Goal: Task Accomplishment & Management: Complete application form

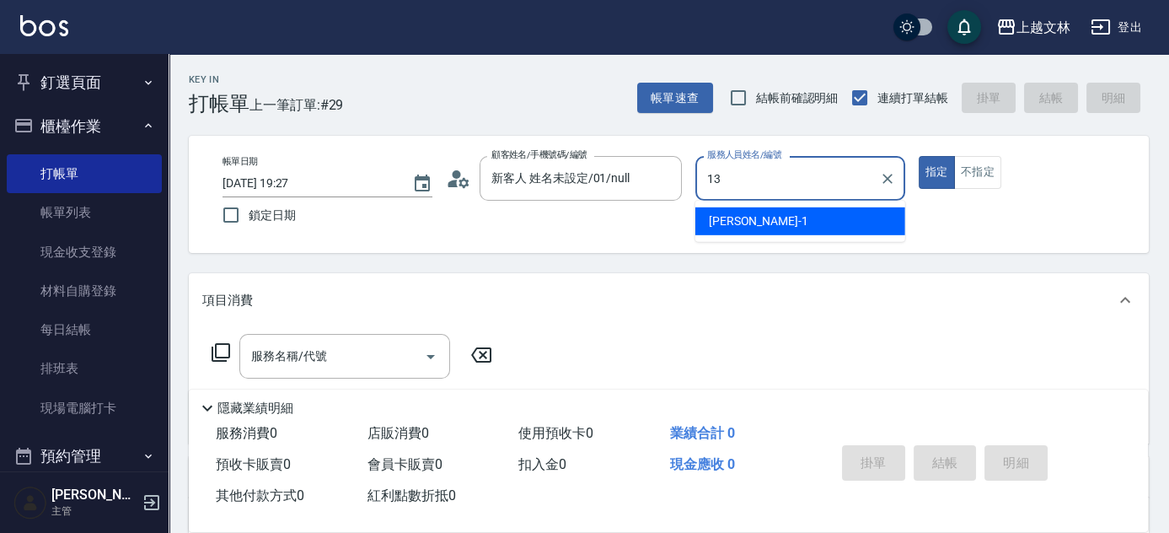
type input "July-13"
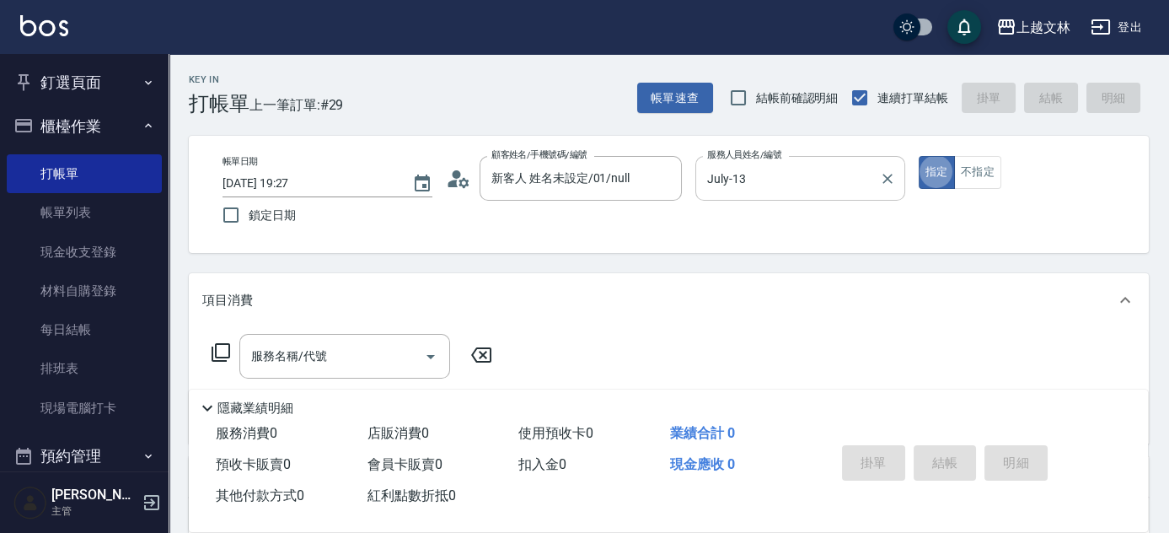
type button "true"
click at [980, 188] on div "帳單日期 [DATE] 19:27 鎖定日期 顧客姓名/手機號碼/編號 新客人 姓名未設定/01/null 顧客姓名/手機號碼/編號 服務人員姓名/編號 Ju…" at bounding box center [669, 194] width 920 height 77
click at [979, 180] on button "不指定" at bounding box center [977, 172] width 47 height 33
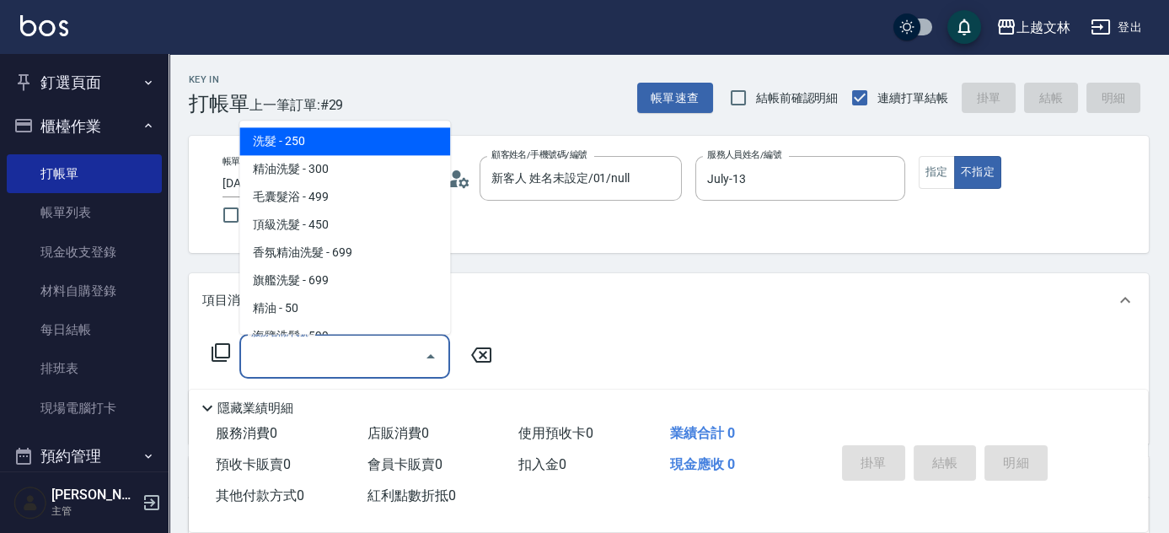
drag, startPoint x: 353, startPoint y: 367, endPoint x: 347, endPoint y: 349, distance: 19.5
click at [352, 367] on input "服務名稱/代號" at bounding box center [332, 356] width 170 height 30
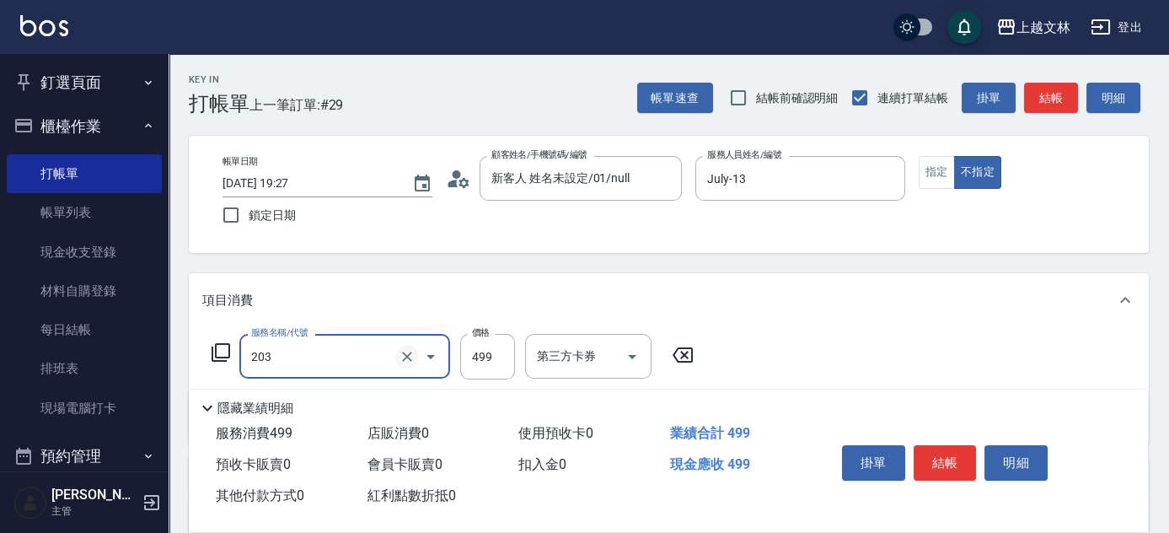
type input "B級洗+剪(203)"
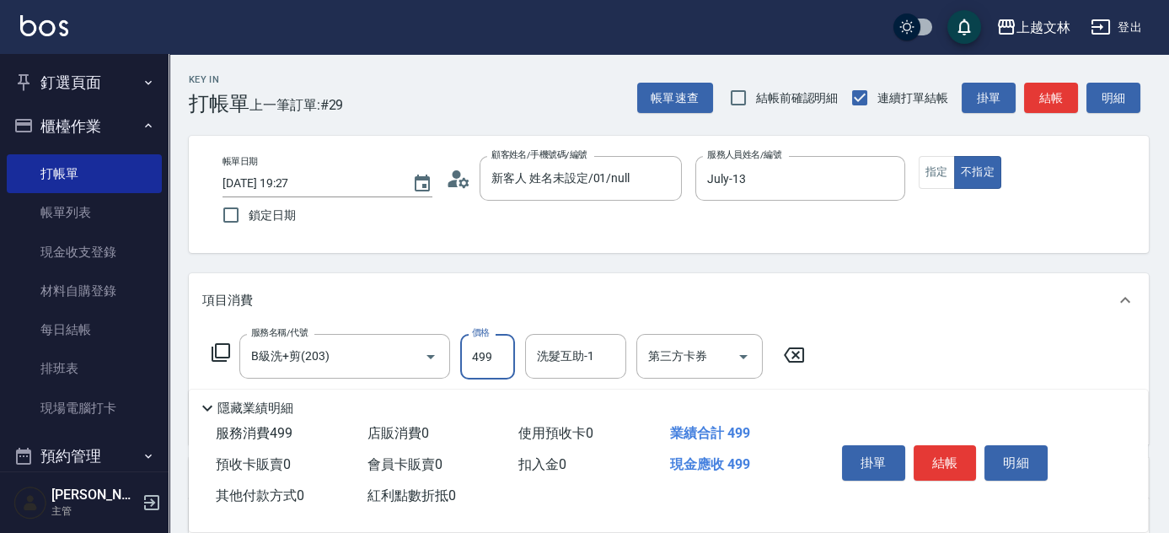
click at [577, 359] on div "洗髮互助-1 洗髮互助-1" at bounding box center [575, 356] width 101 height 45
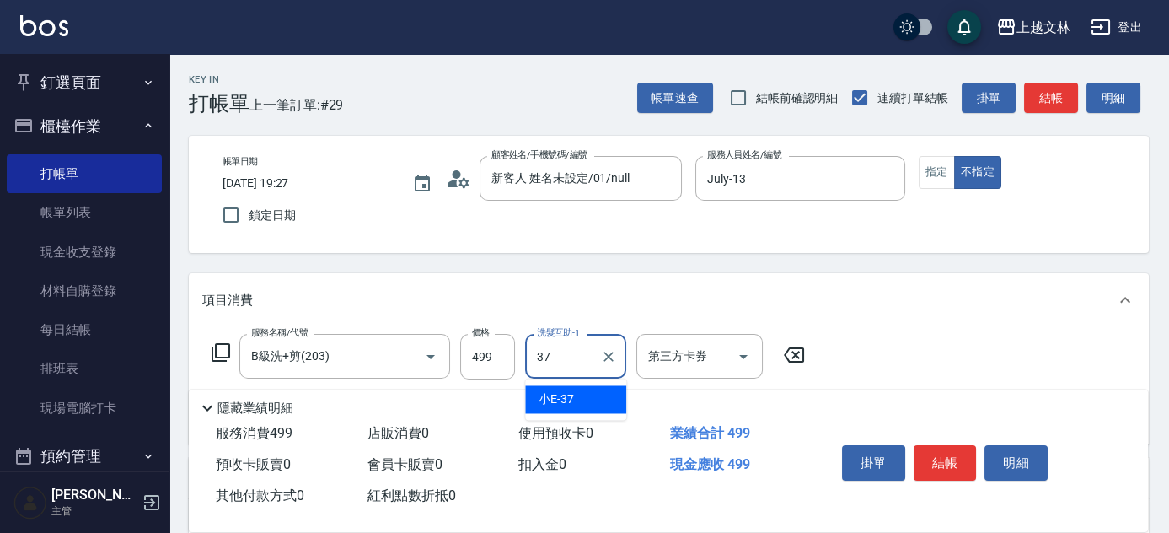
type input "小E-37"
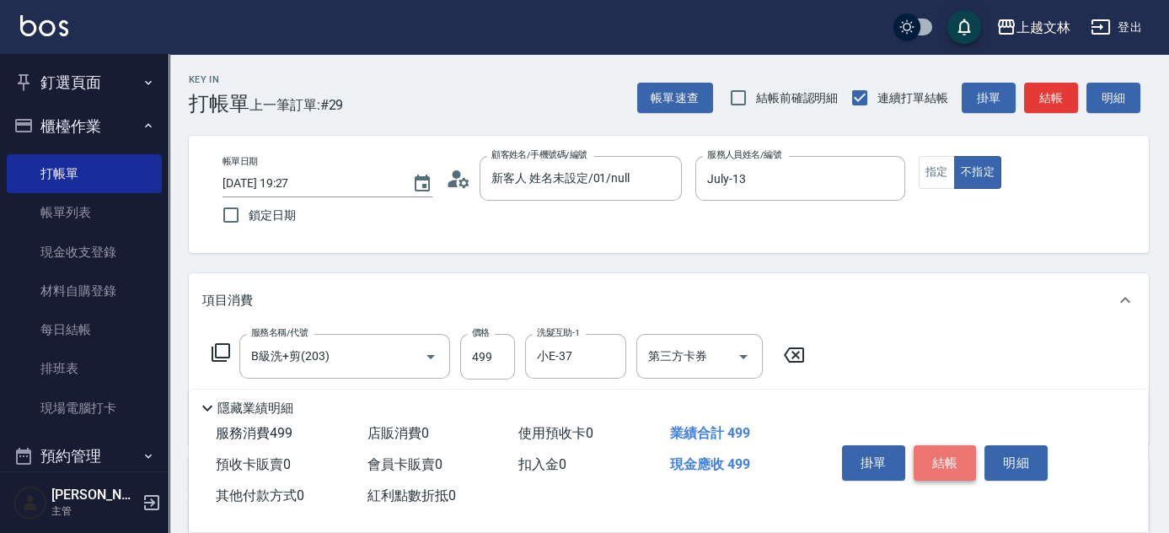
click at [943, 460] on button "結帳" at bounding box center [945, 462] width 63 height 35
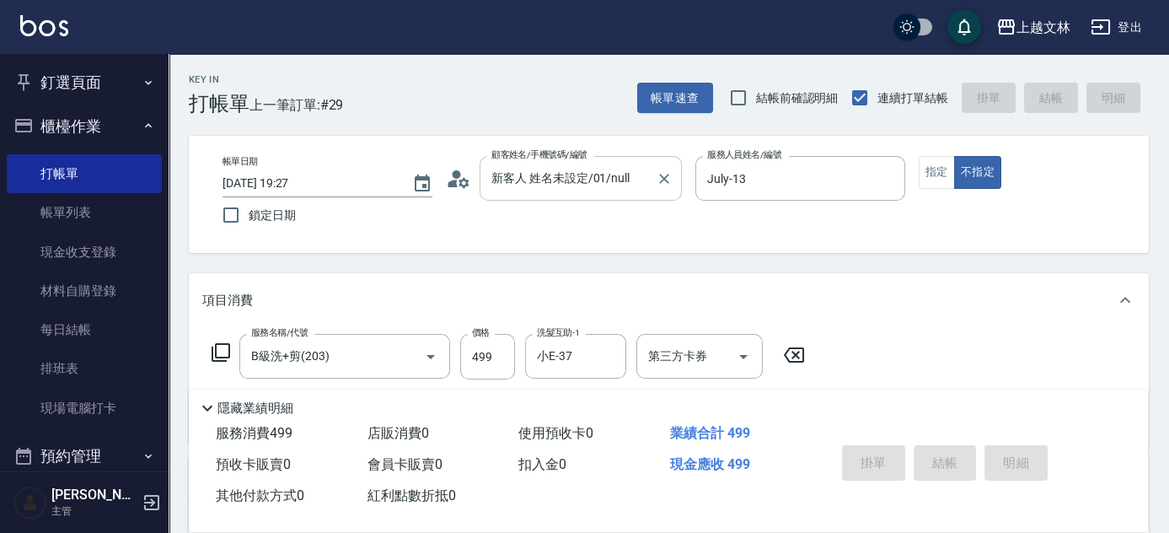
type input "[DATE] 20:00"
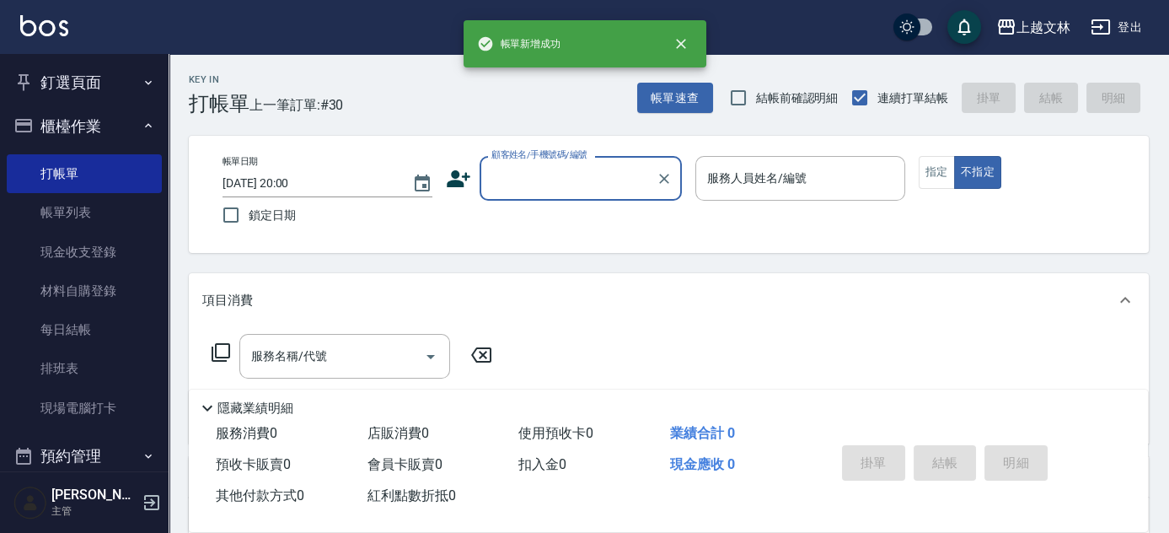
click at [567, 180] on input "顧客姓名/手機號碼/編號" at bounding box center [568, 179] width 162 height 30
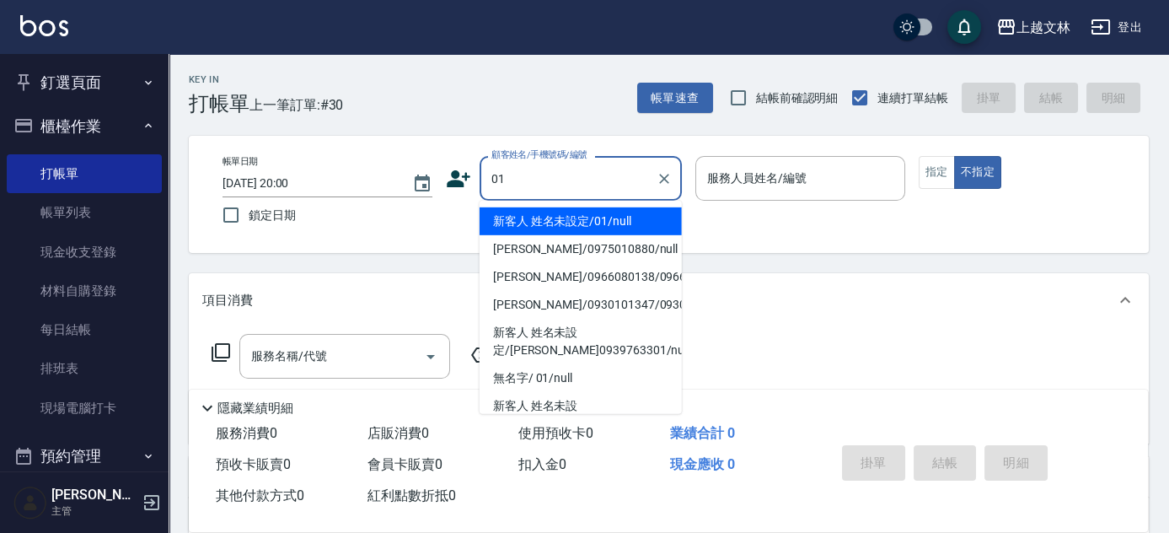
type input "新客人 姓名未設定/01/null"
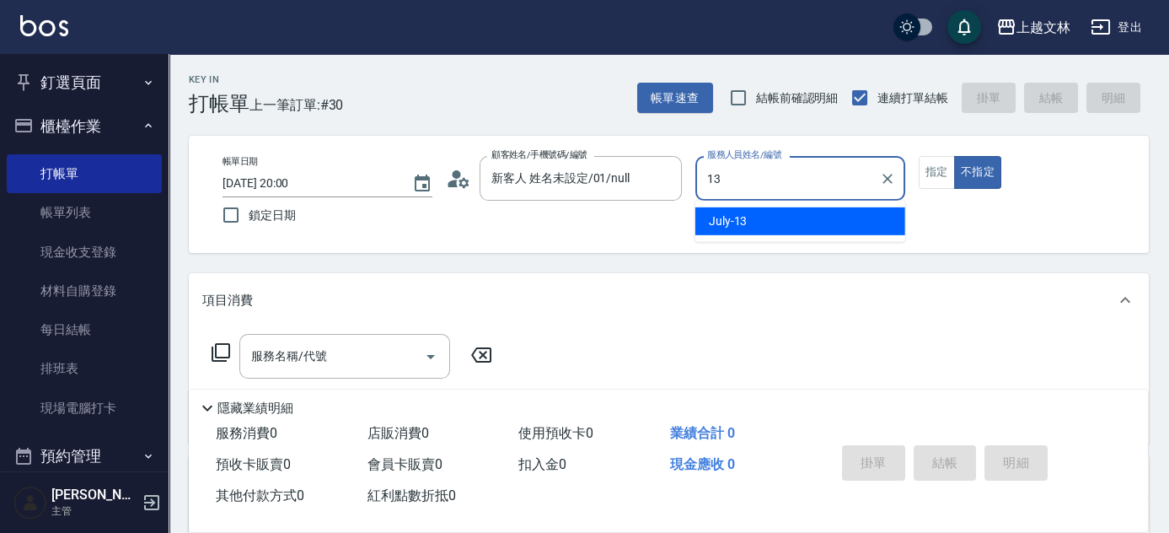
type input "July-13"
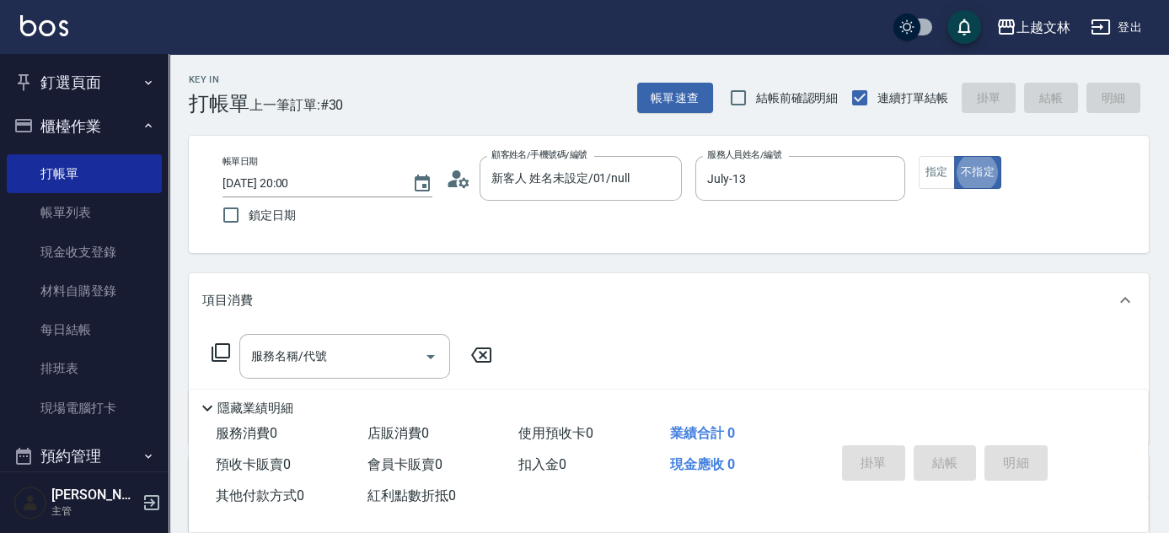
type button "false"
click at [355, 347] on input "服務名稱/代號" at bounding box center [332, 356] width 170 height 30
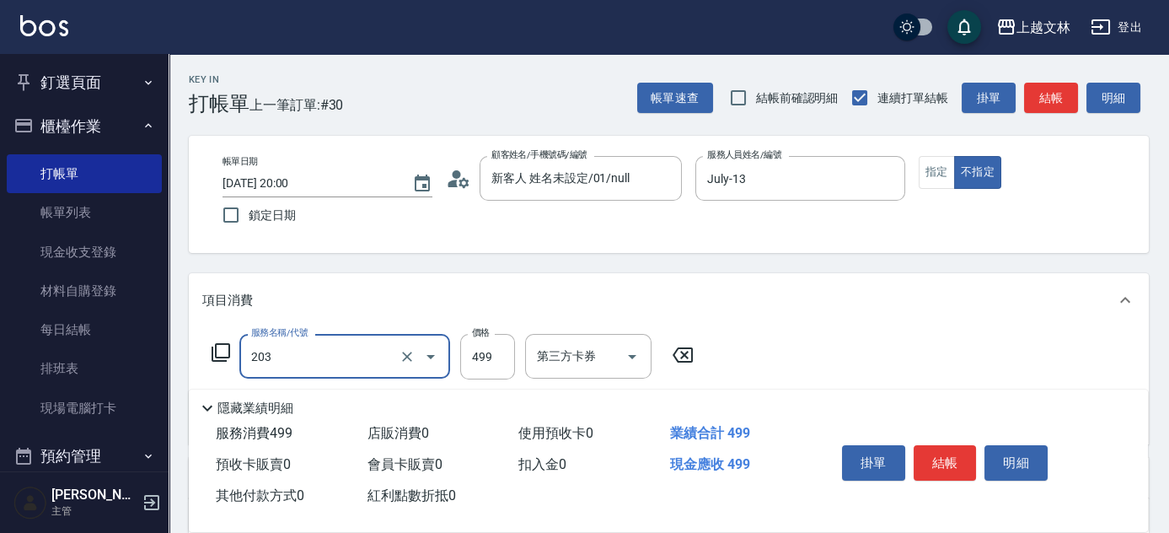
type input "B級洗+剪(203)"
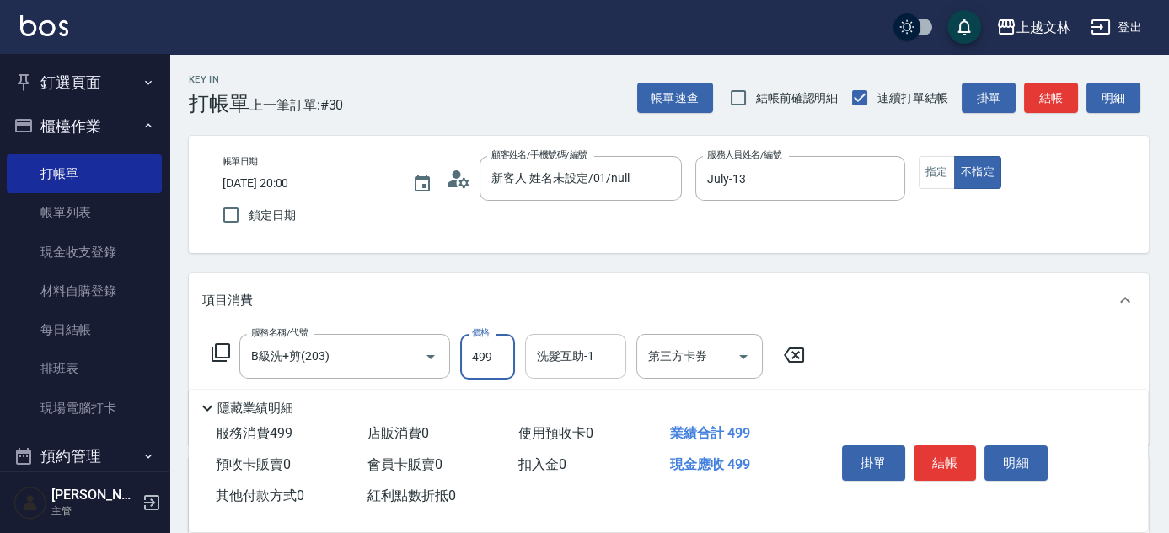
click at [579, 363] on input "洗髮互助-1" at bounding box center [576, 356] width 86 height 30
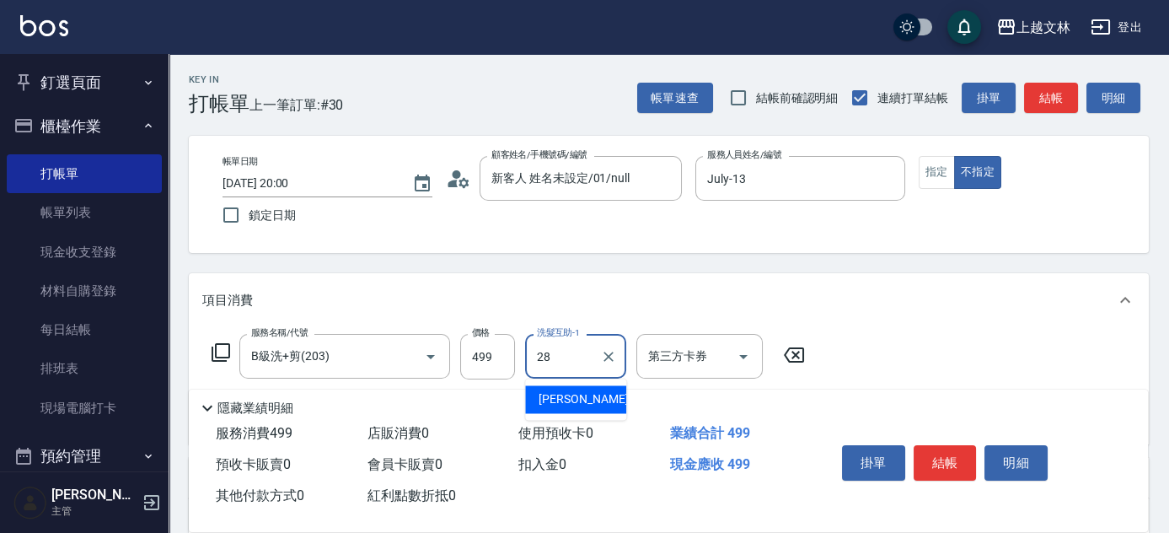
type input "[PERSON_NAME]-28"
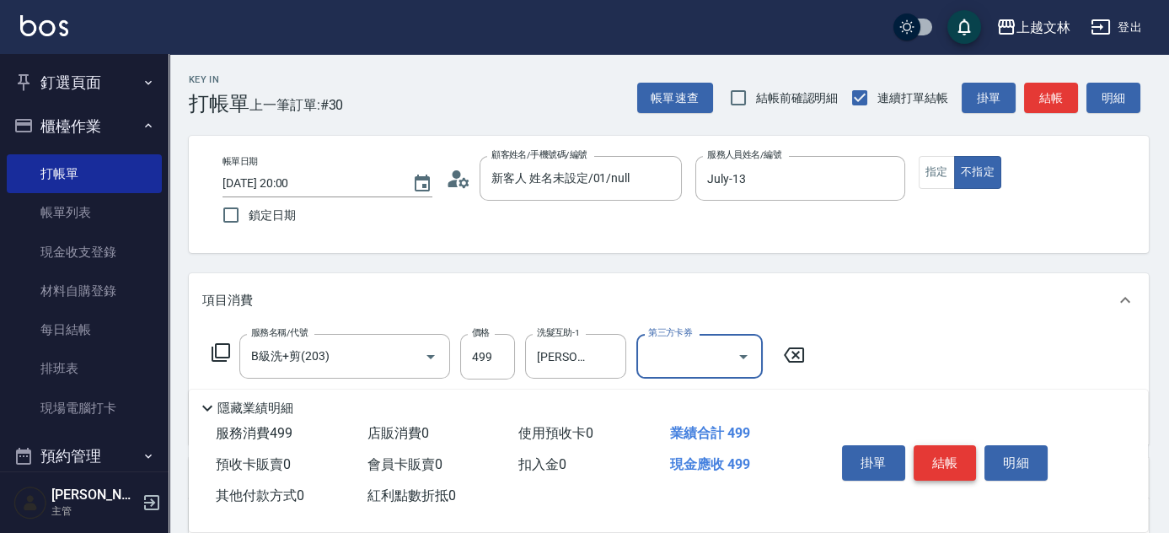
click at [946, 459] on button "結帳" at bounding box center [945, 462] width 63 height 35
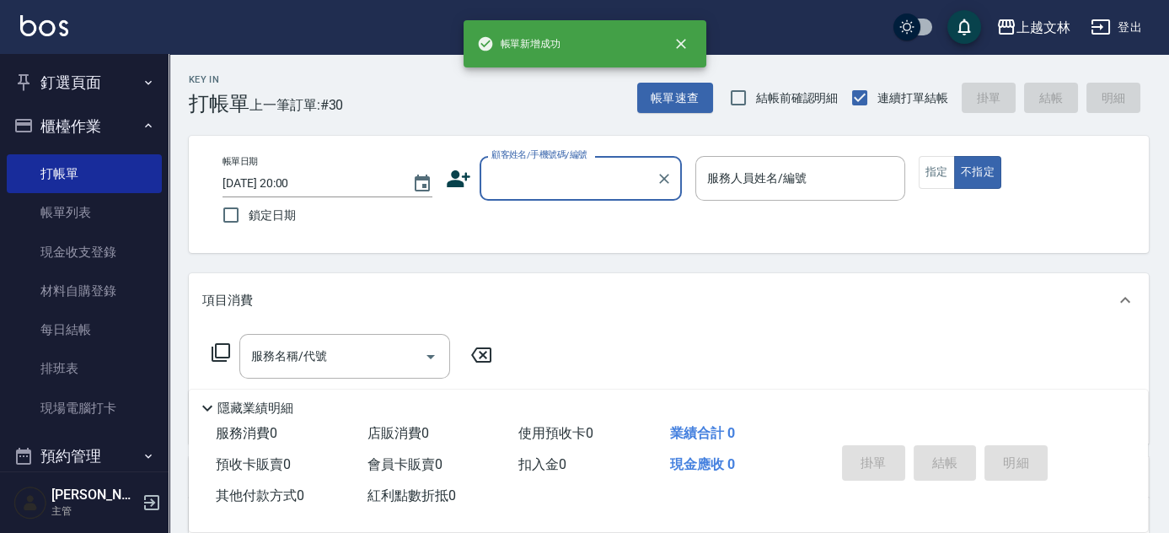
click at [105, 131] on button "櫃檯作業" at bounding box center [84, 127] width 155 height 44
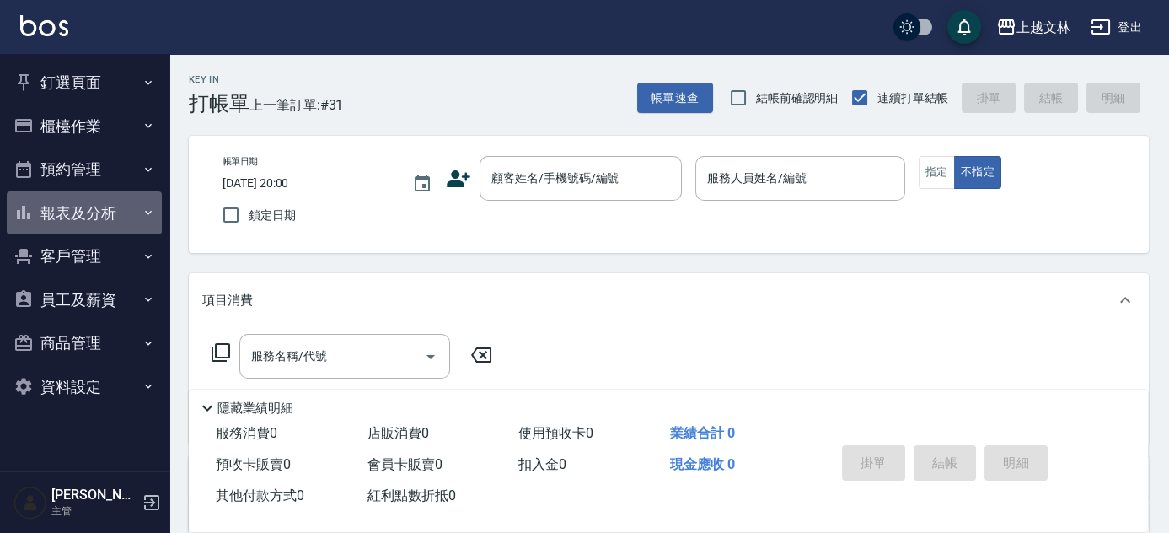
click at [148, 218] on icon "button" at bounding box center [148, 212] width 13 height 13
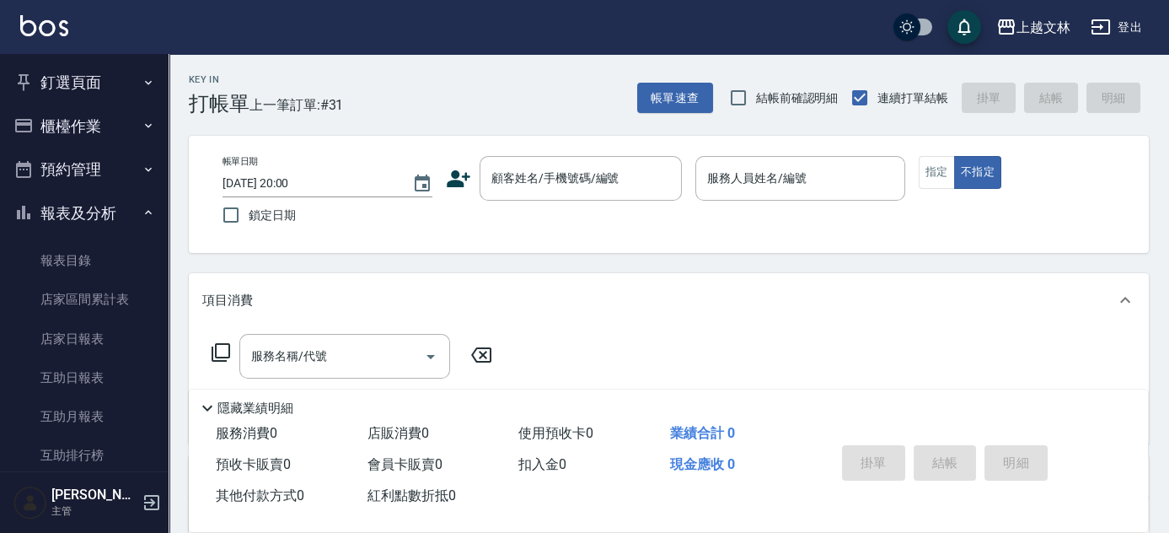
scroll to position [365, 0]
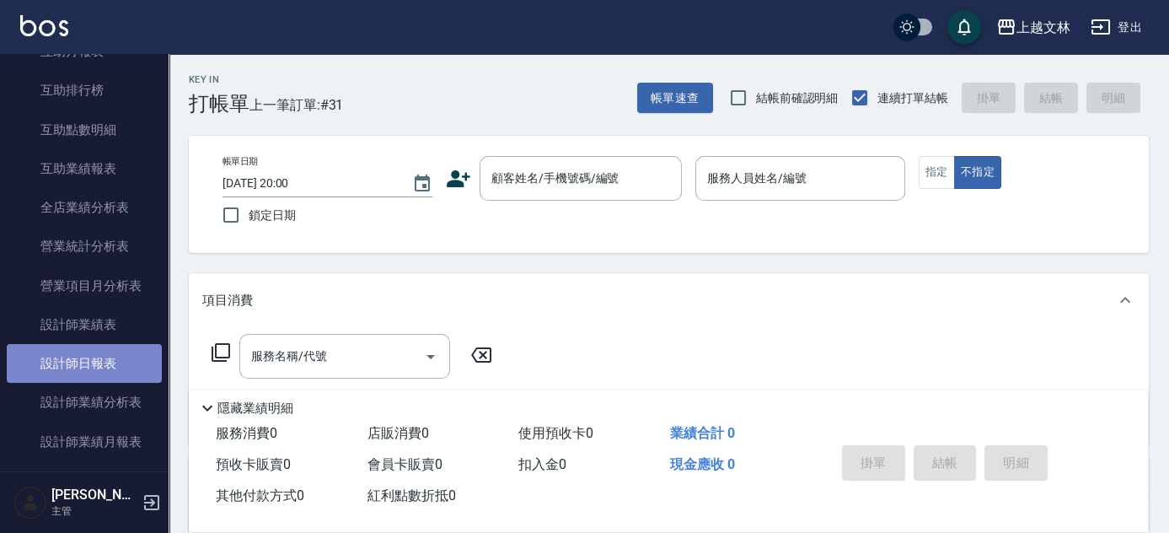
click at [142, 350] on link "設計師日報表" at bounding box center [84, 363] width 155 height 39
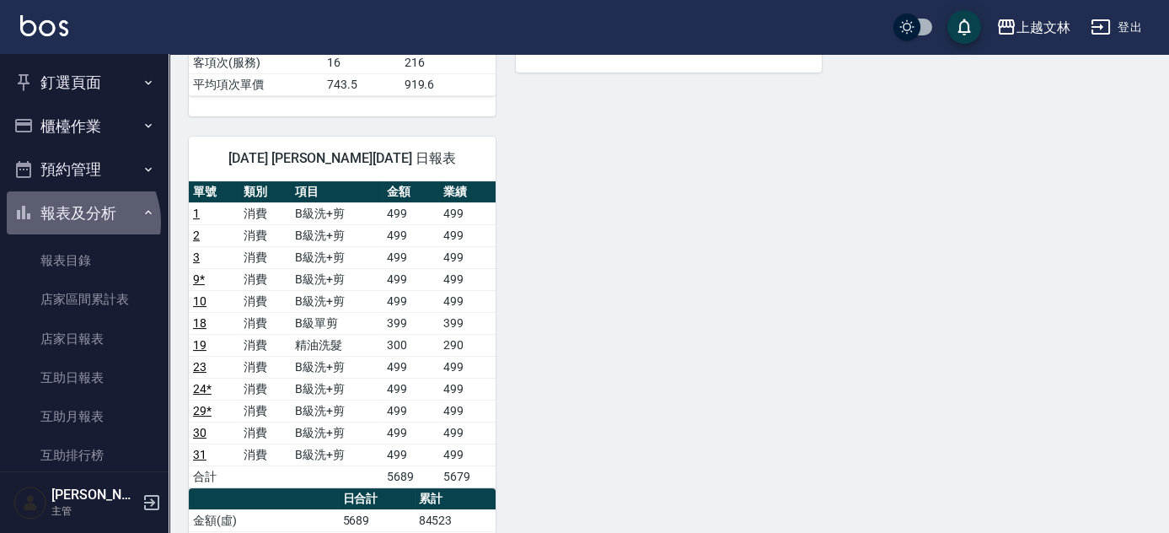
click at [75, 222] on button "報表及分析" at bounding box center [84, 213] width 155 height 44
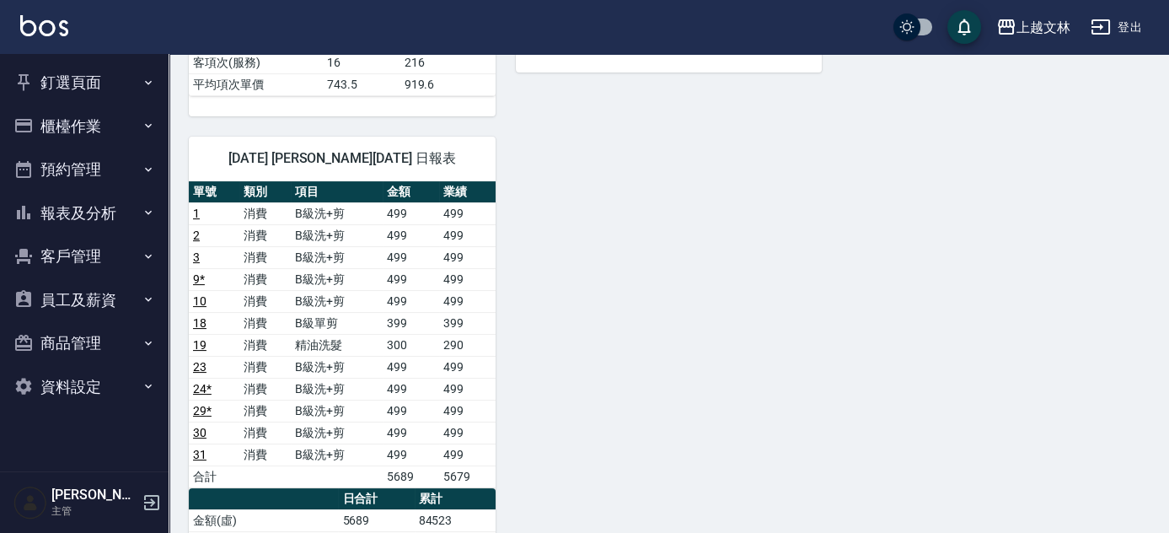
click at [110, 125] on button "櫃檯作業" at bounding box center [84, 127] width 155 height 44
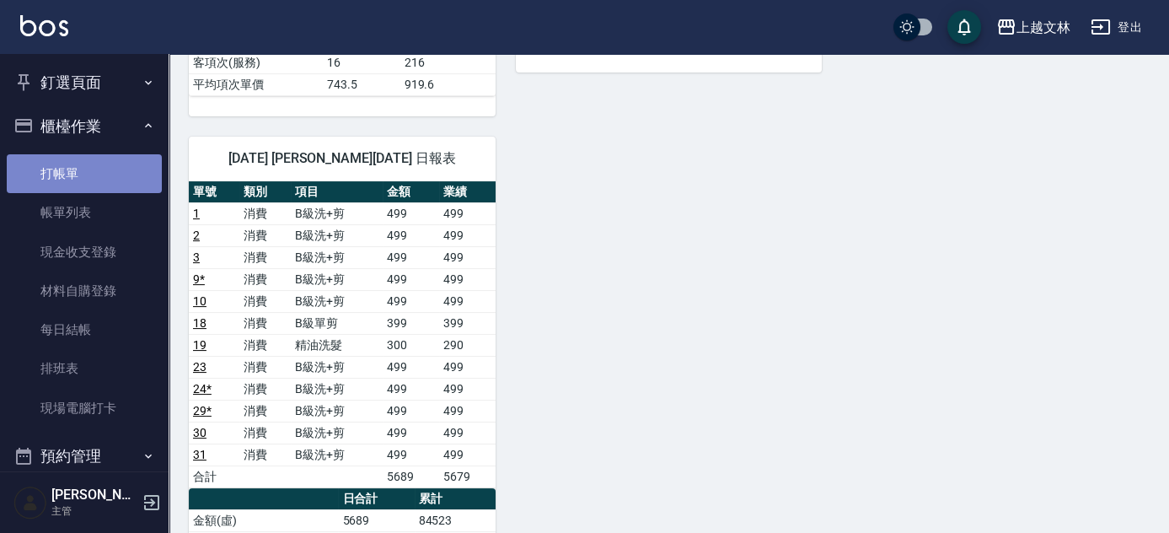
click at [89, 172] on link "打帳單" at bounding box center [84, 173] width 155 height 39
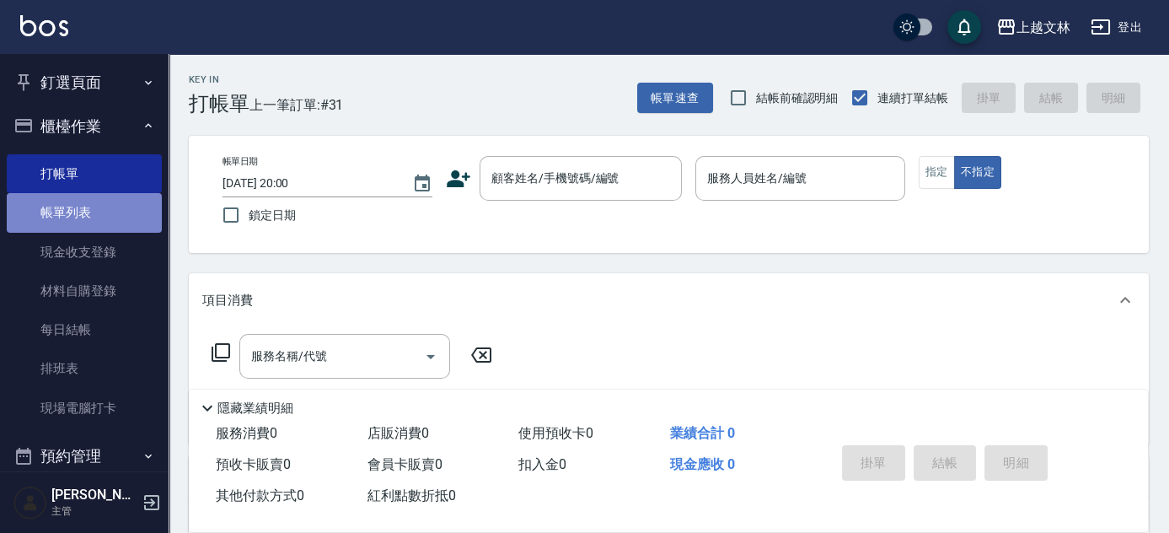
drag, startPoint x: 87, startPoint y: 218, endPoint x: 68, endPoint y: 216, distance: 18.7
click at [87, 217] on link "帳單列表" at bounding box center [84, 212] width 155 height 39
click at [73, 219] on link "帳單列表" at bounding box center [84, 212] width 155 height 39
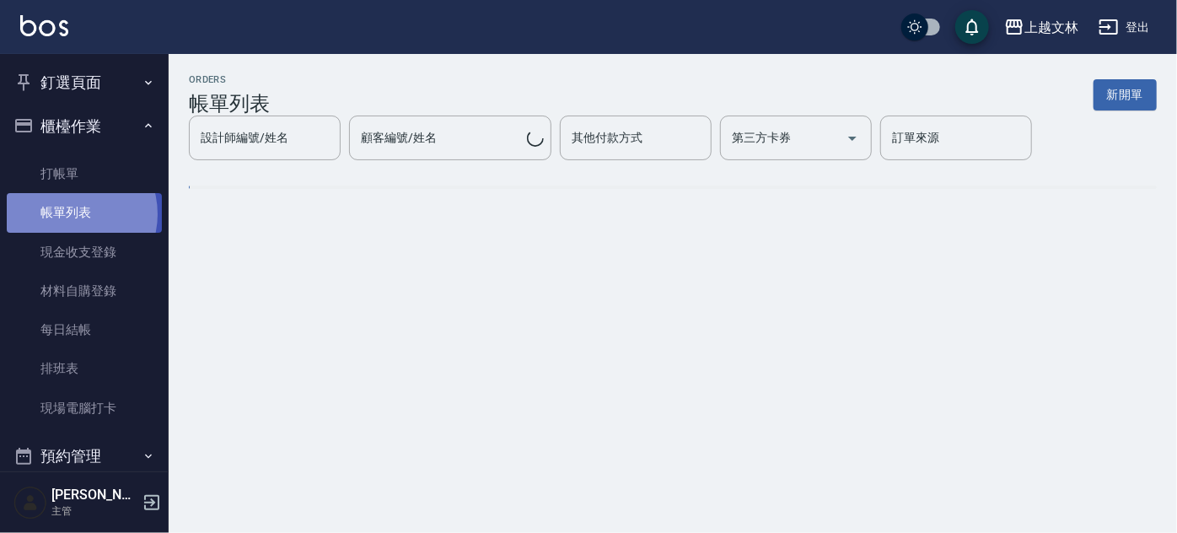
click at [67, 214] on link "帳單列表" at bounding box center [84, 212] width 155 height 39
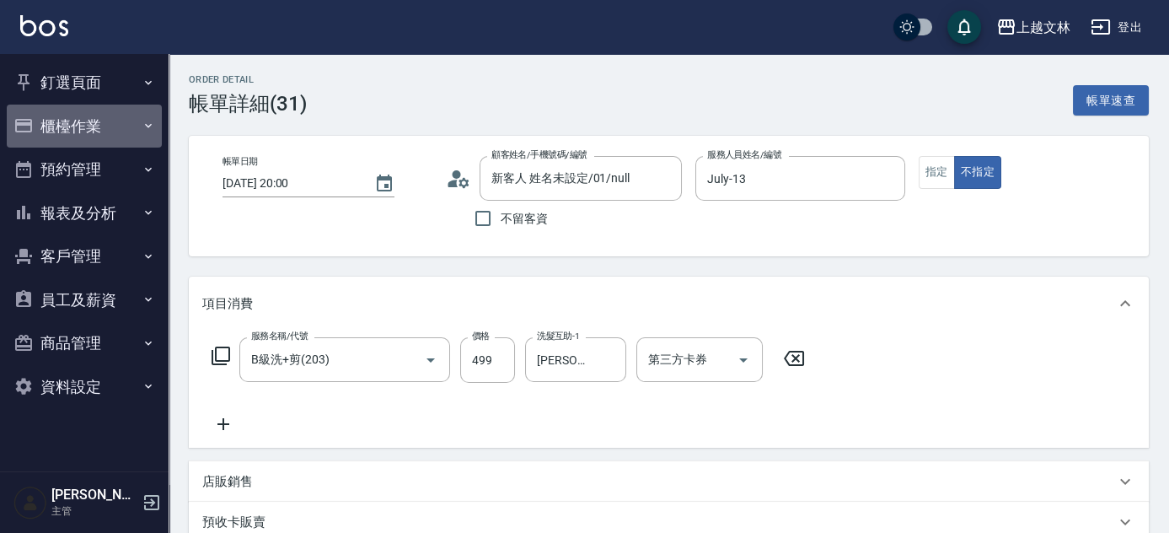
click at [64, 122] on button "櫃檯作業" at bounding box center [84, 127] width 155 height 44
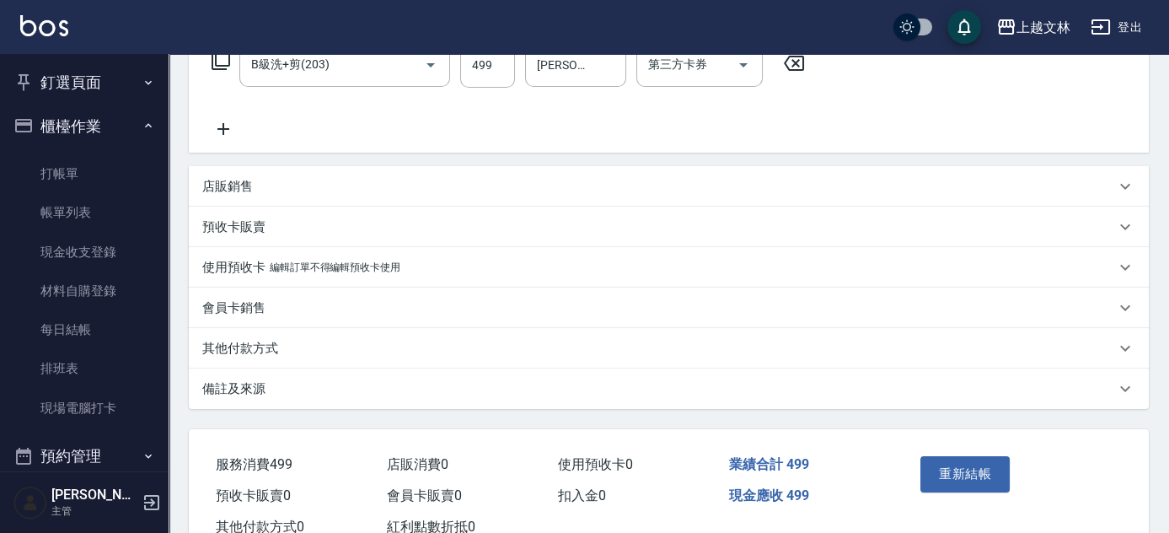
scroll to position [351, 0]
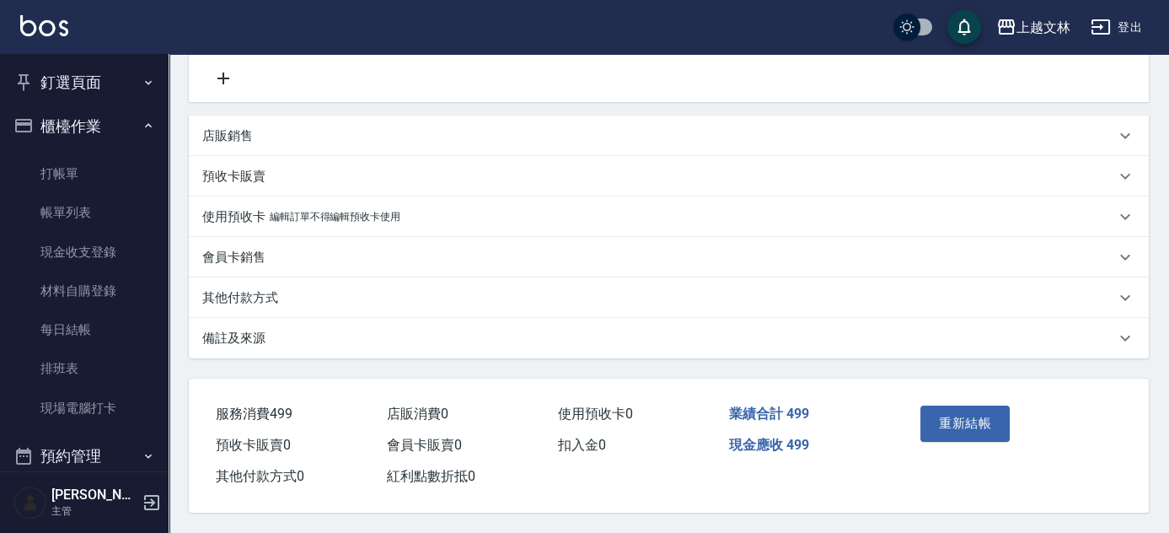
click at [221, 80] on icon at bounding box center [223, 78] width 42 height 20
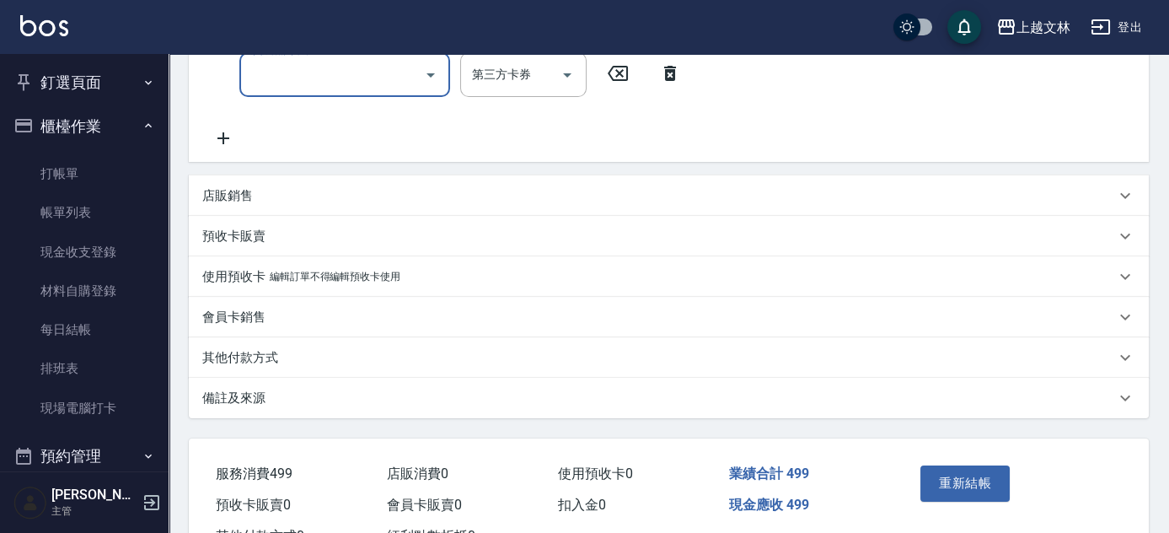
click at [292, 83] on input "服務名稱/代號" at bounding box center [332, 75] width 170 height 30
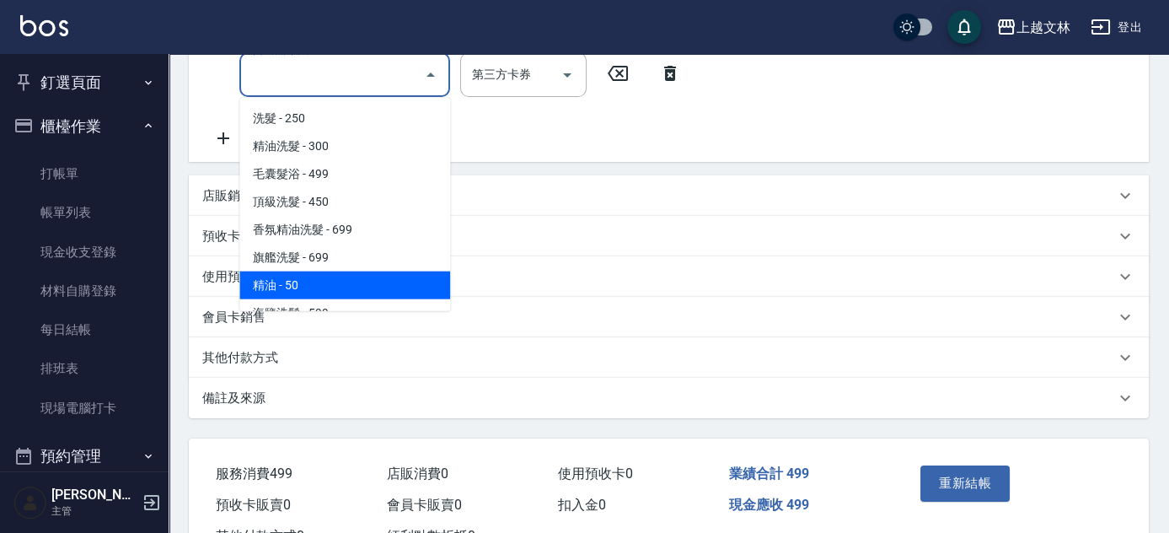
click at [297, 278] on span "精油 - 50" at bounding box center [344, 285] width 211 height 28
type input "精油(107)"
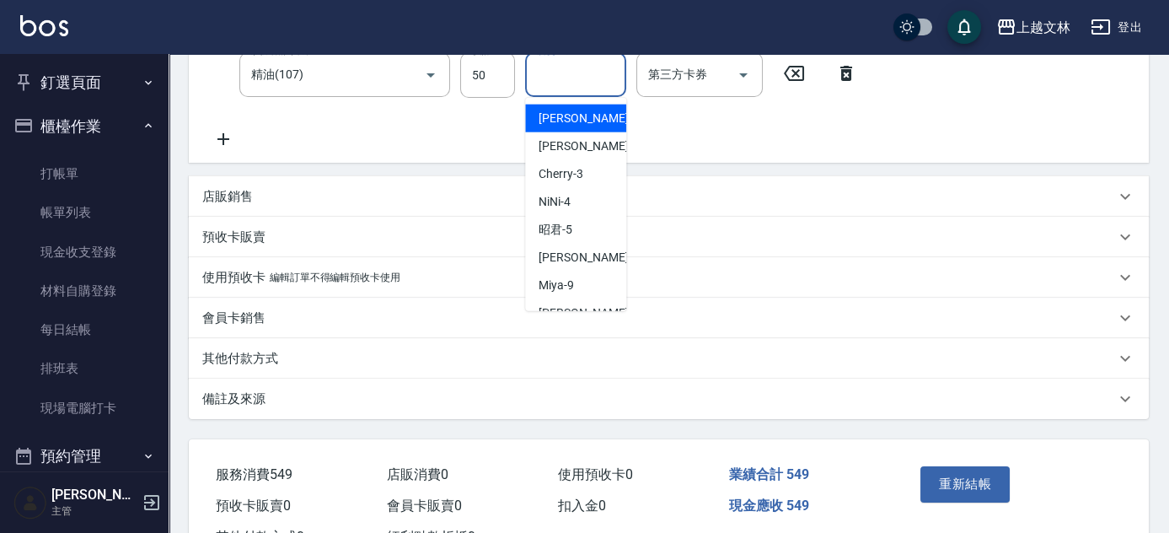
click at [580, 85] on input "洗髮互助-1" at bounding box center [576, 75] width 86 height 30
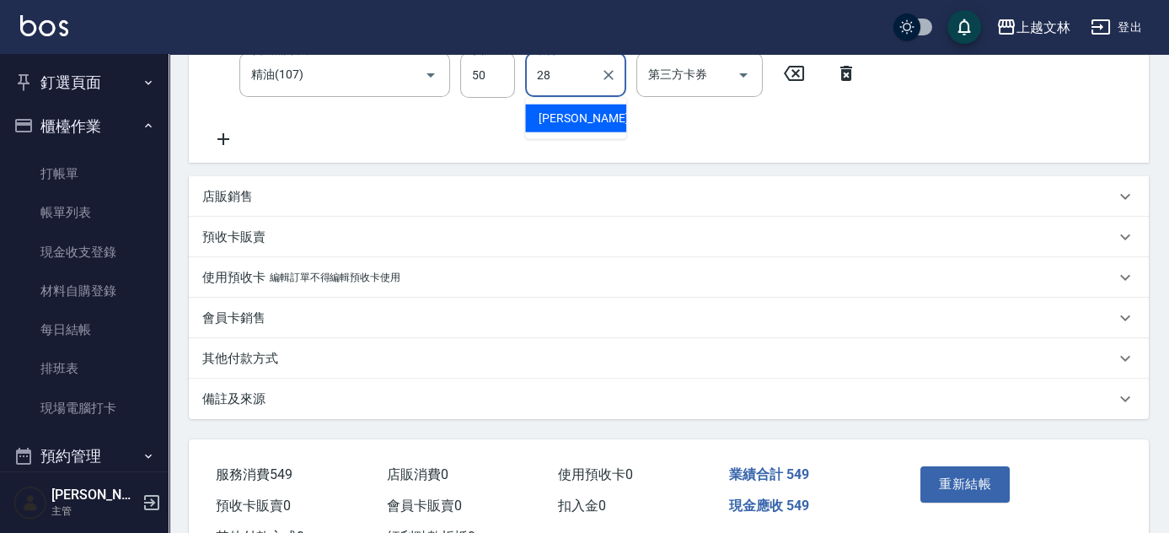
type input "[PERSON_NAME]-28"
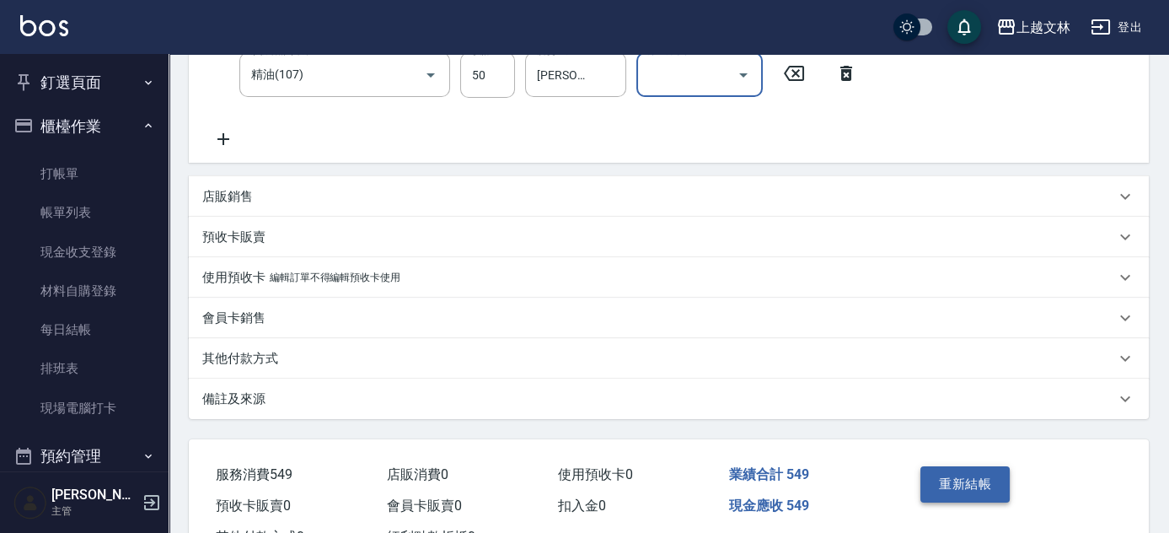
click at [988, 496] on button "重新結帳" at bounding box center [964, 483] width 89 height 35
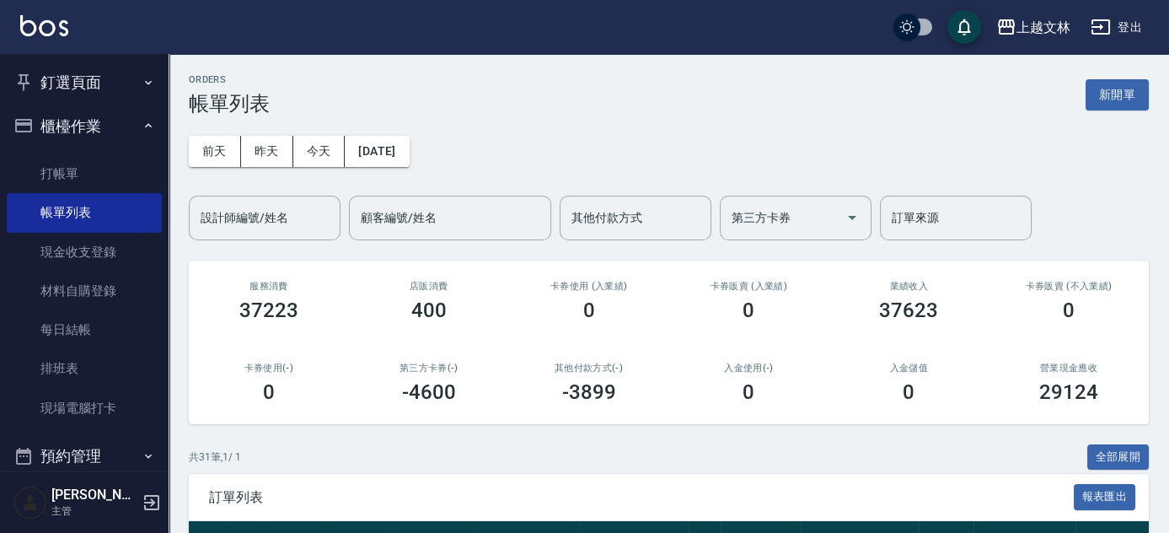
click at [110, 116] on button "櫃檯作業" at bounding box center [84, 127] width 155 height 44
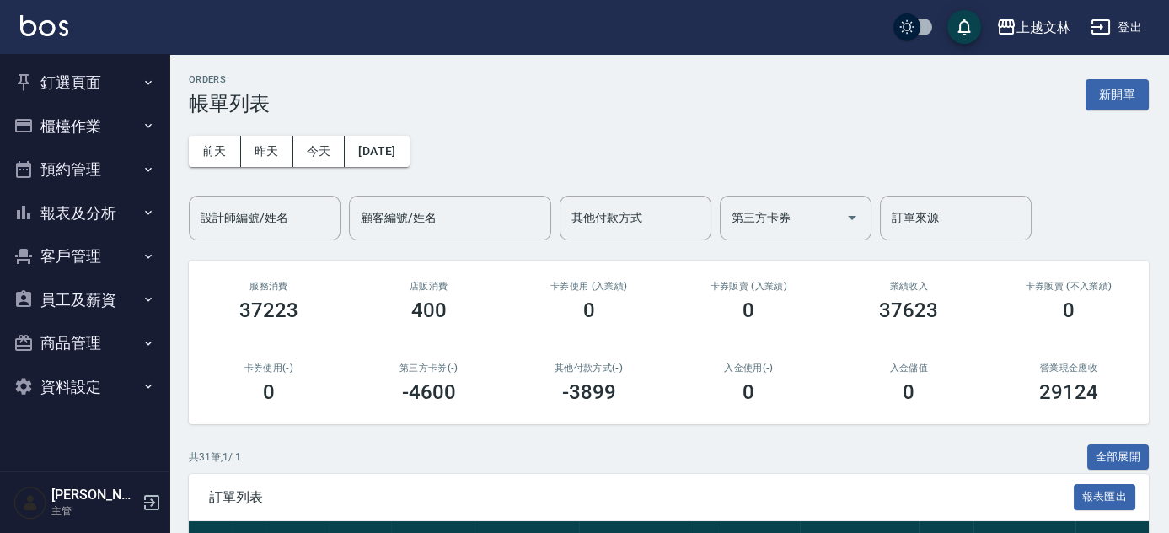
click at [130, 114] on button "櫃檯作業" at bounding box center [84, 127] width 155 height 44
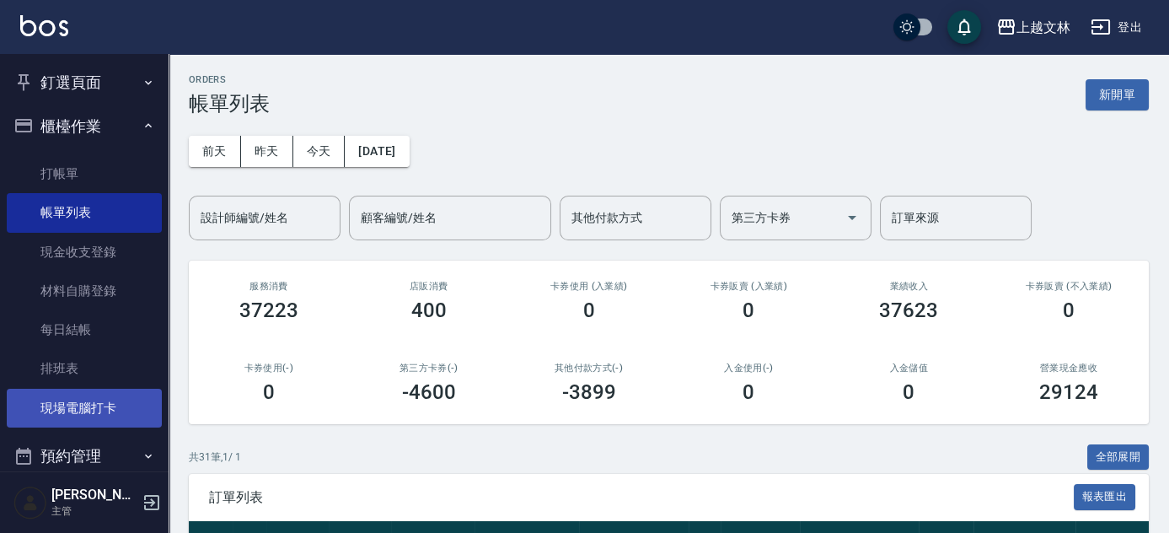
click at [108, 401] on link "現場電腦打卡" at bounding box center [84, 408] width 155 height 39
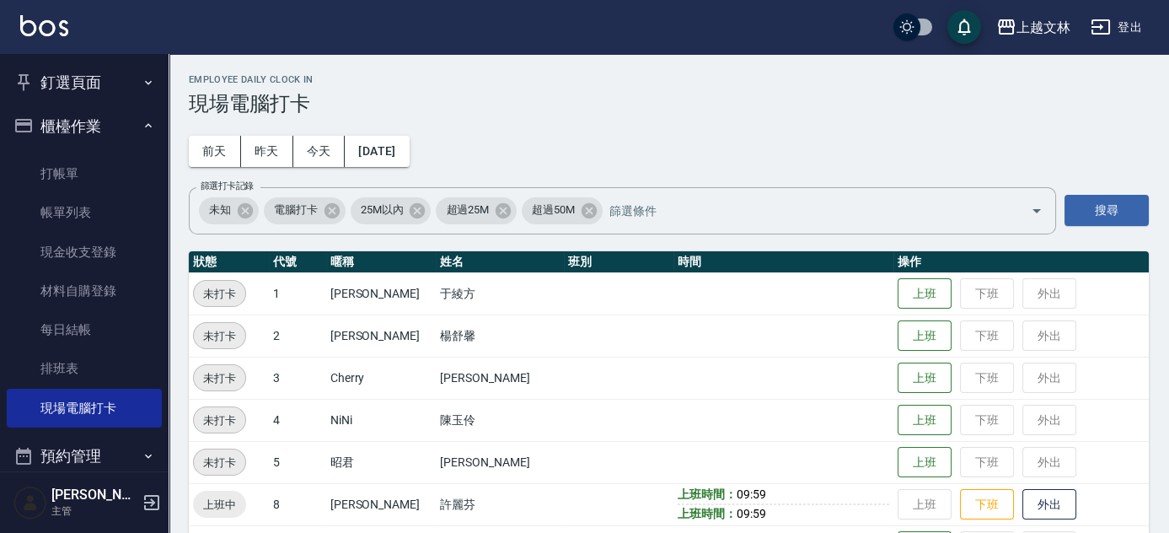
scroll to position [465, 0]
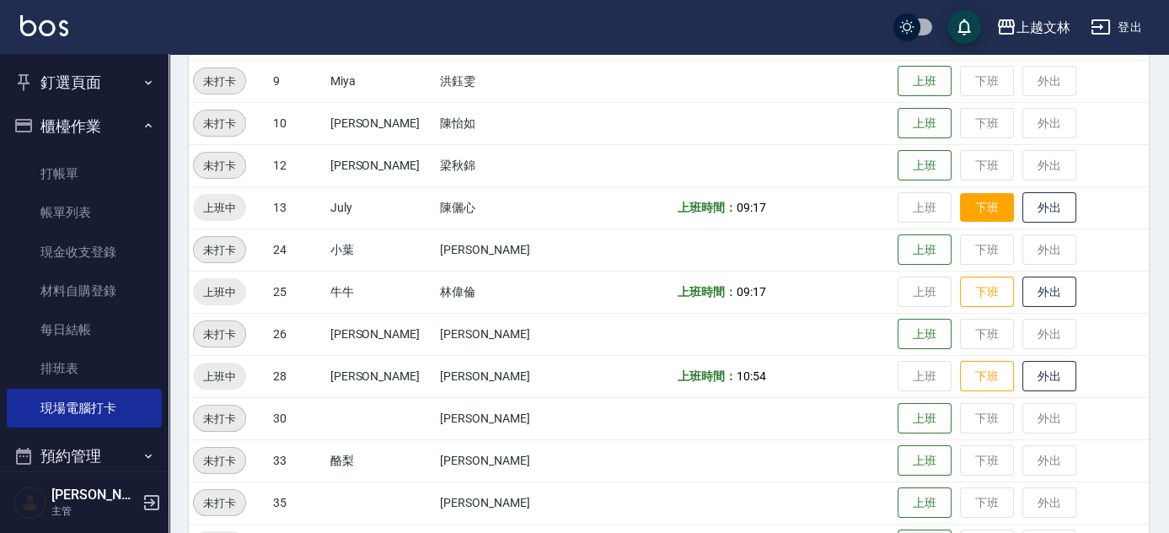
click at [964, 215] on button "下班" at bounding box center [987, 208] width 54 height 30
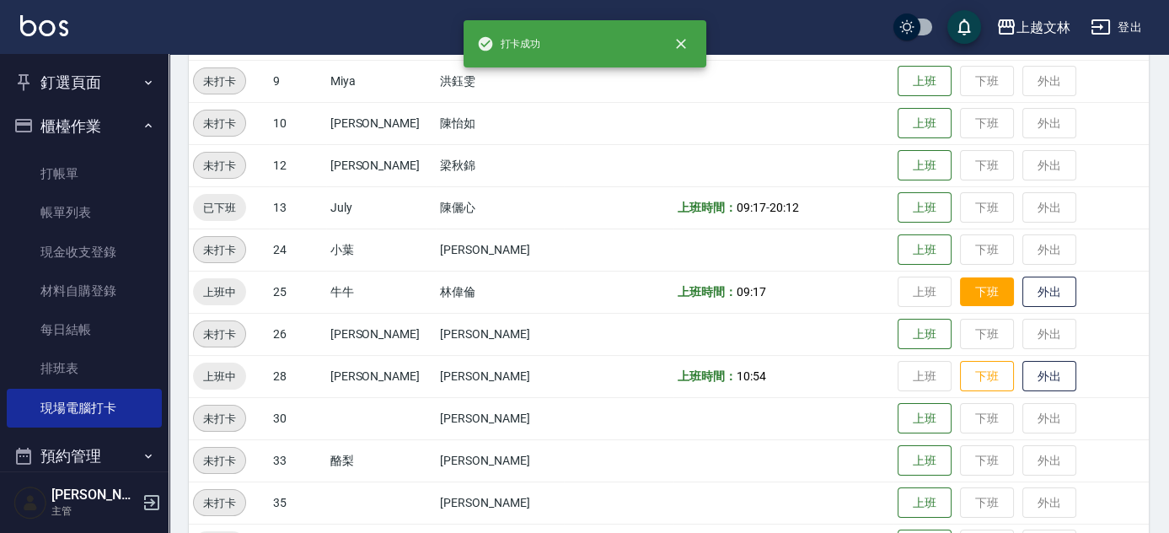
click at [988, 292] on button "下班" at bounding box center [987, 292] width 54 height 30
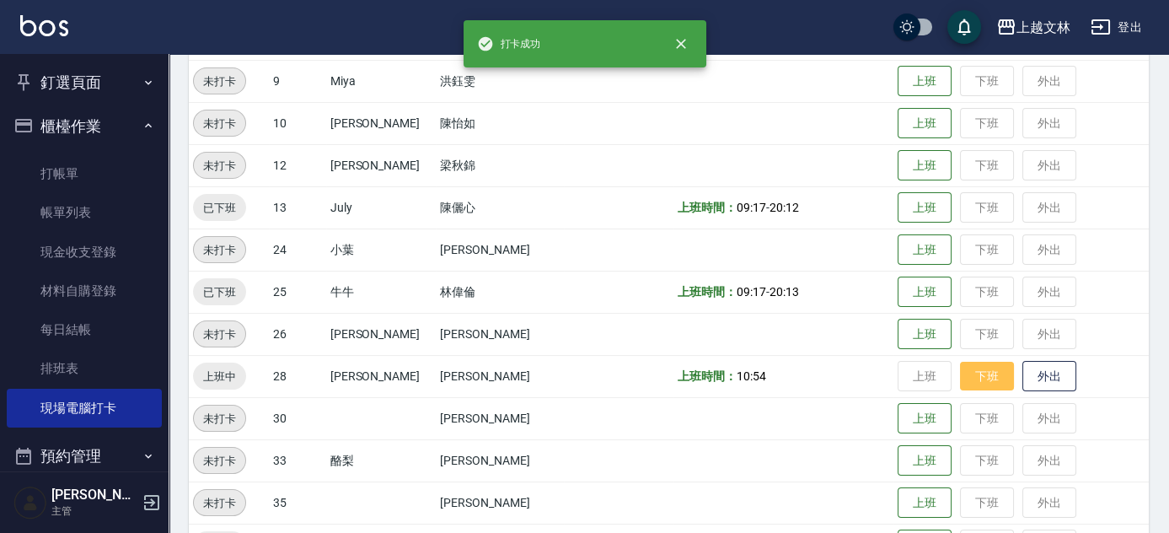
click at [980, 378] on button "下班" at bounding box center [987, 377] width 54 height 30
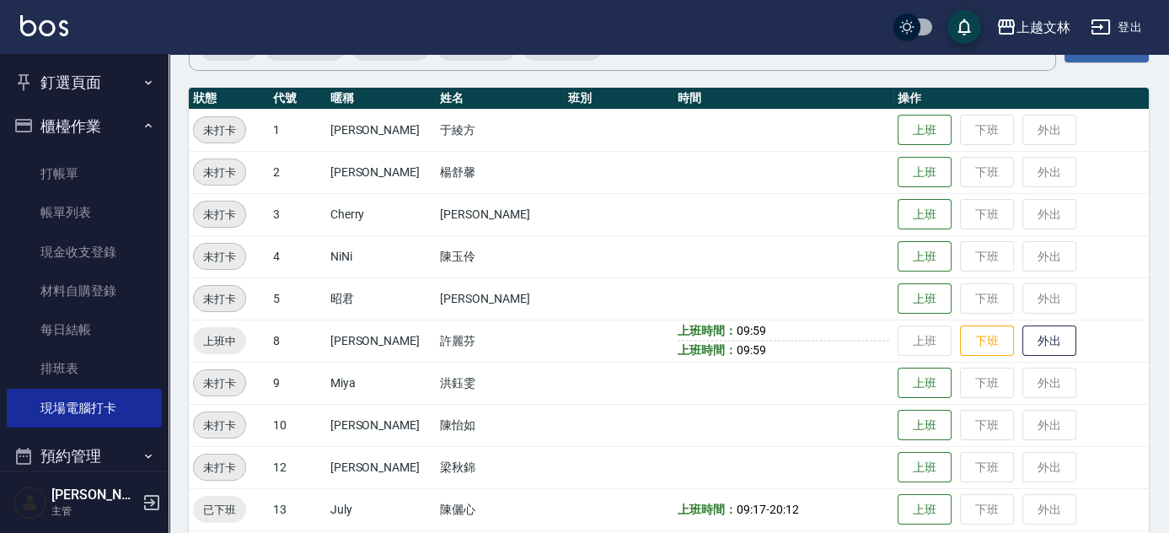
scroll to position [167, 0]
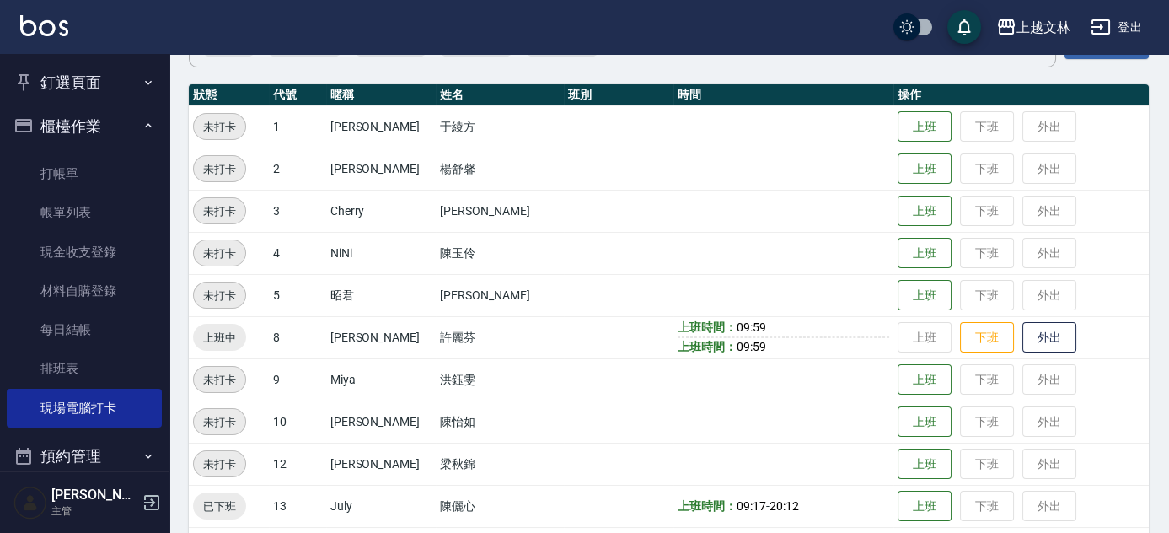
click at [62, 113] on button "櫃檯作業" at bounding box center [84, 127] width 155 height 44
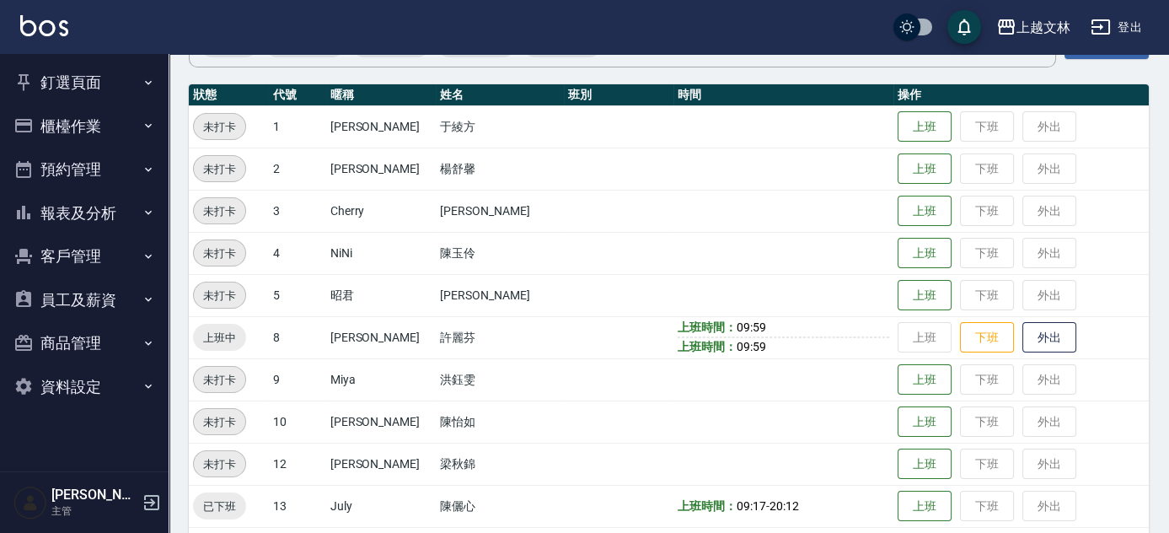
click at [94, 135] on button "櫃檯作業" at bounding box center [84, 127] width 155 height 44
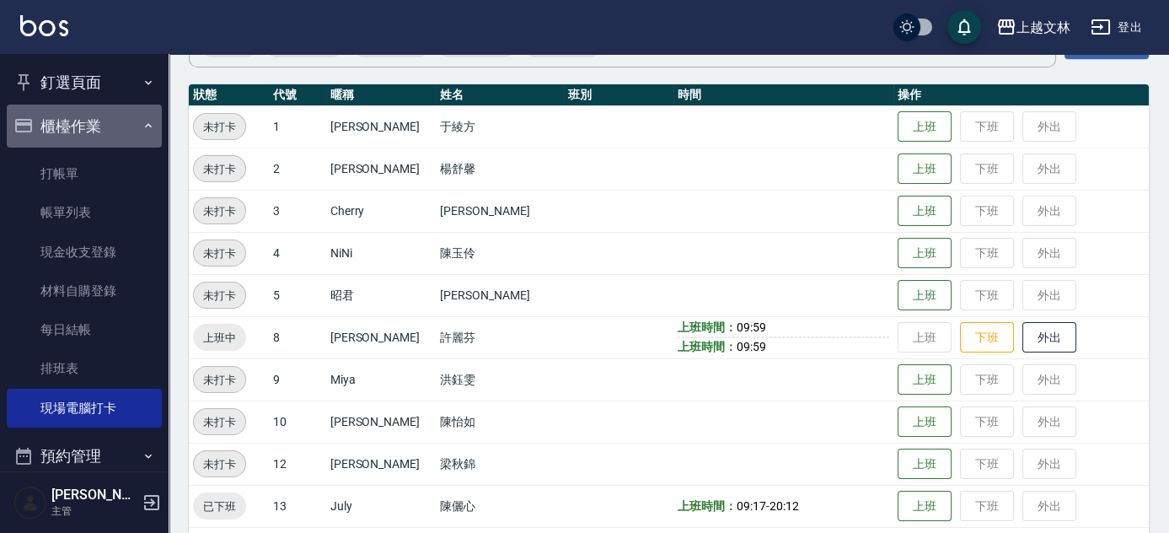
click at [131, 141] on button "櫃檯作業" at bounding box center [84, 127] width 155 height 44
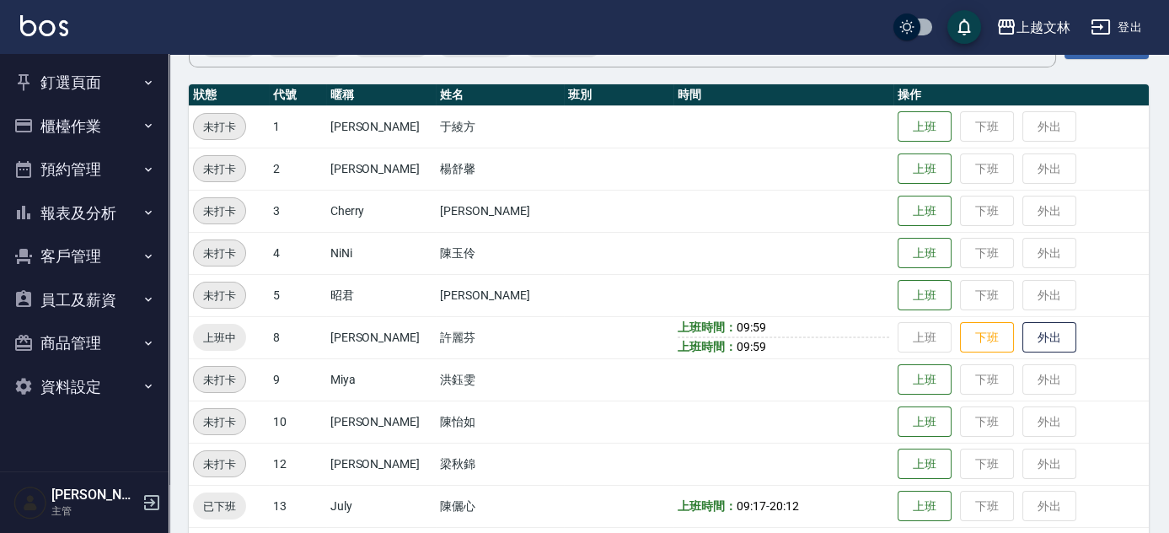
click at [135, 212] on button "報表及分析" at bounding box center [84, 213] width 155 height 44
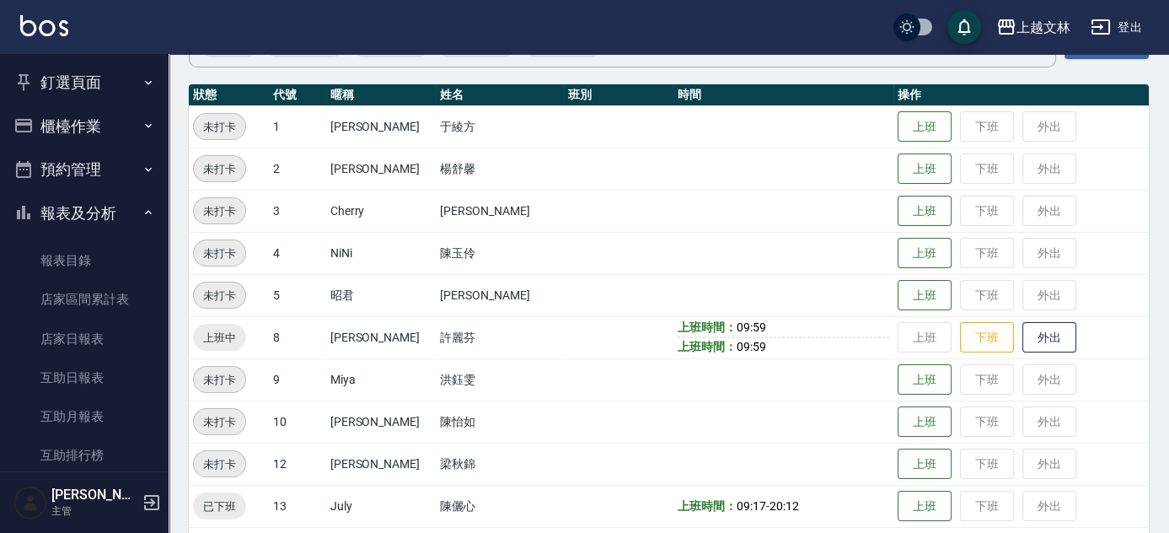
click at [142, 207] on icon "button" at bounding box center [148, 212] width 13 height 13
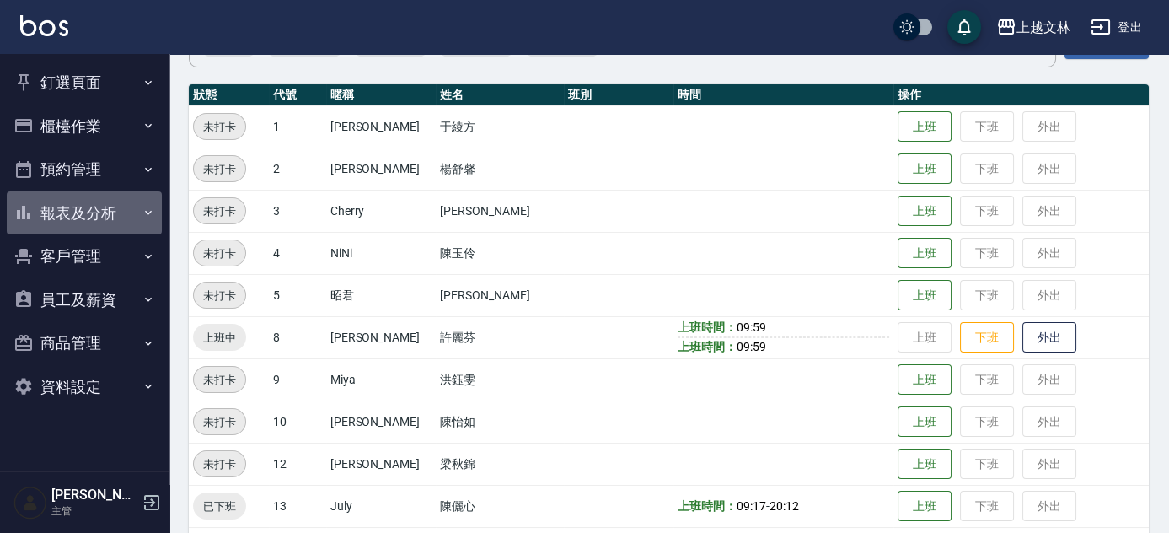
click at [156, 210] on button "報表及分析" at bounding box center [84, 213] width 155 height 44
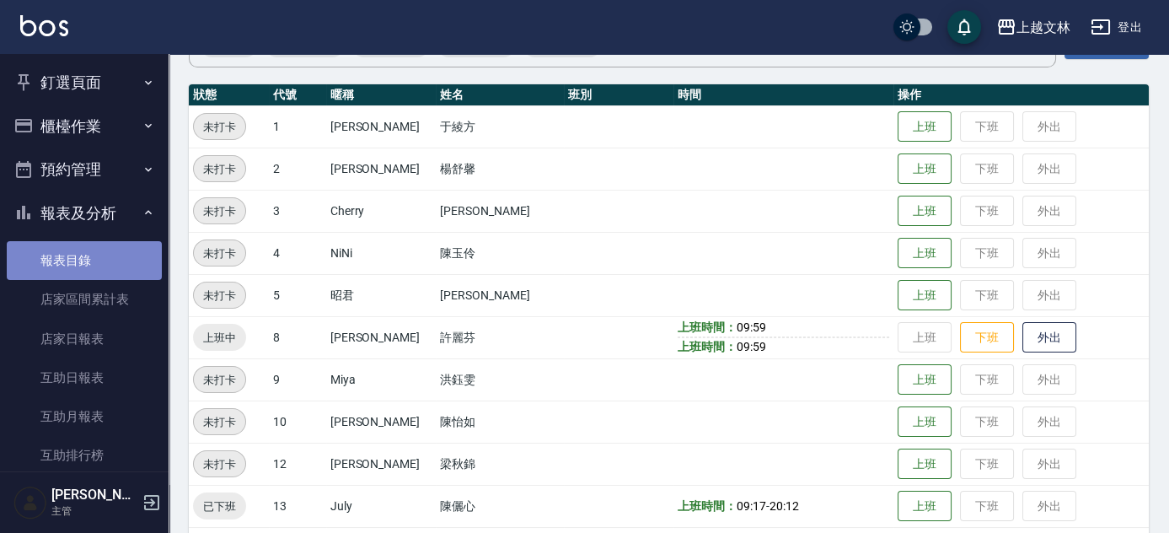
click at [133, 255] on link "報表目錄" at bounding box center [84, 260] width 155 height 39
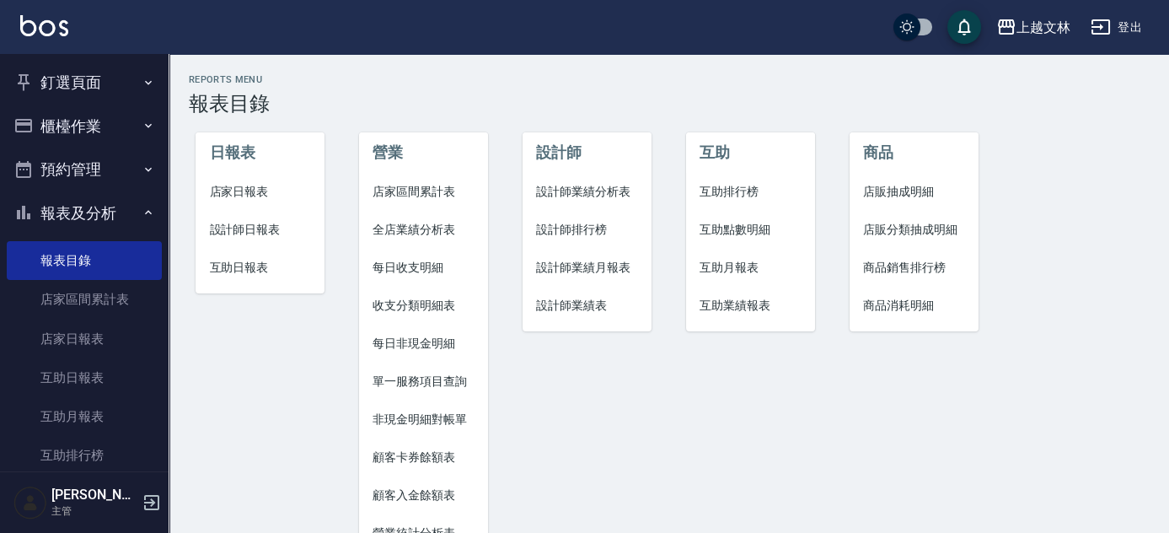
click at [212, 190] on span "店家日報表" at bounding box center [260, 192] width 102 height 18
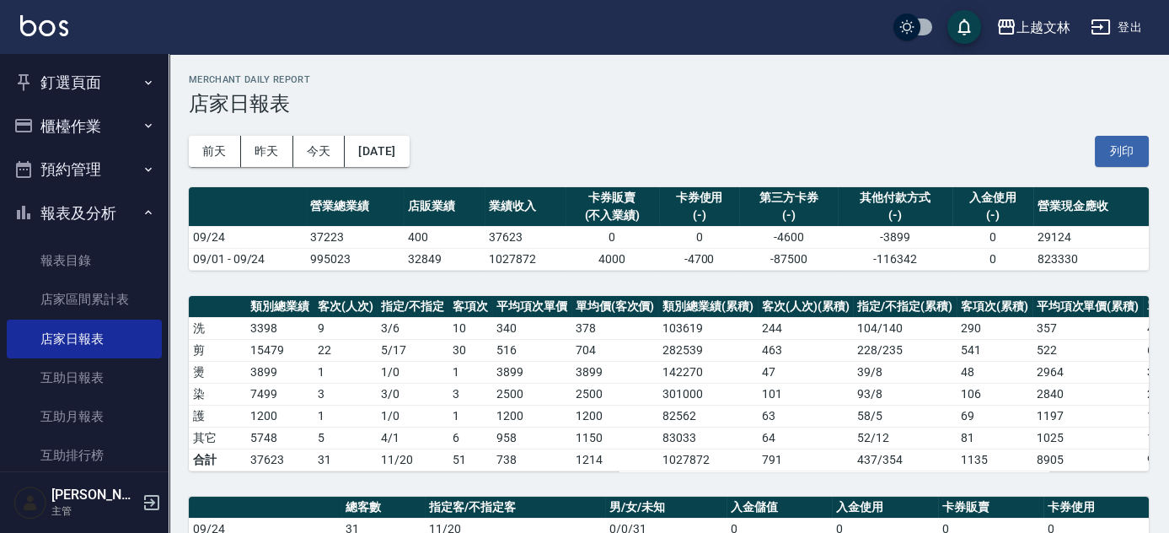
click at [81, 133] on button "櫃檯作業" at bounding box center [84, 127] width 155 height 44
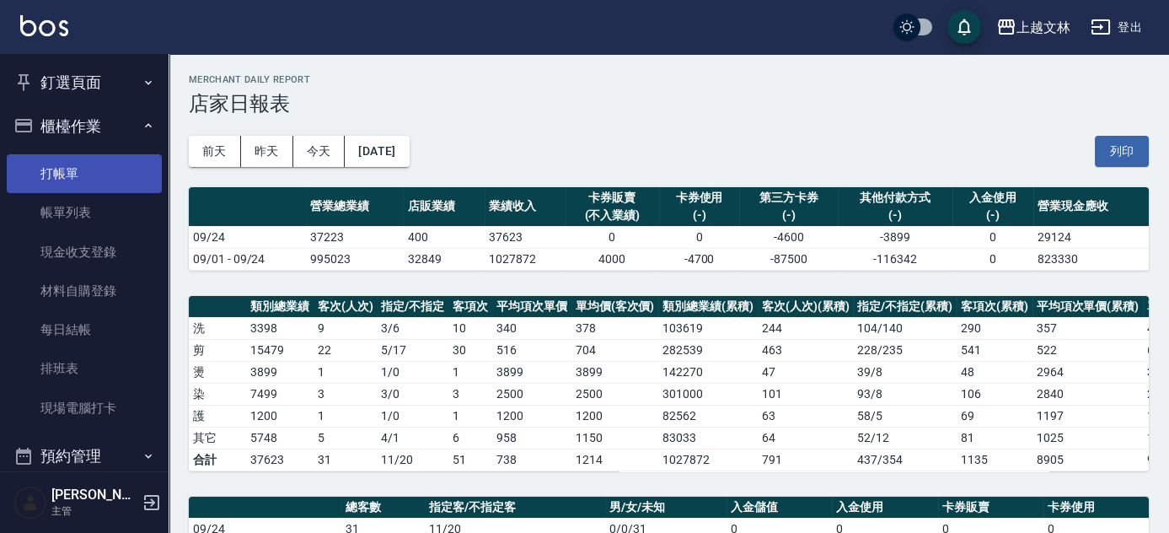
click at [84, 155] on link "打帳單" at bounding box center [84, 173] width 155 height 39
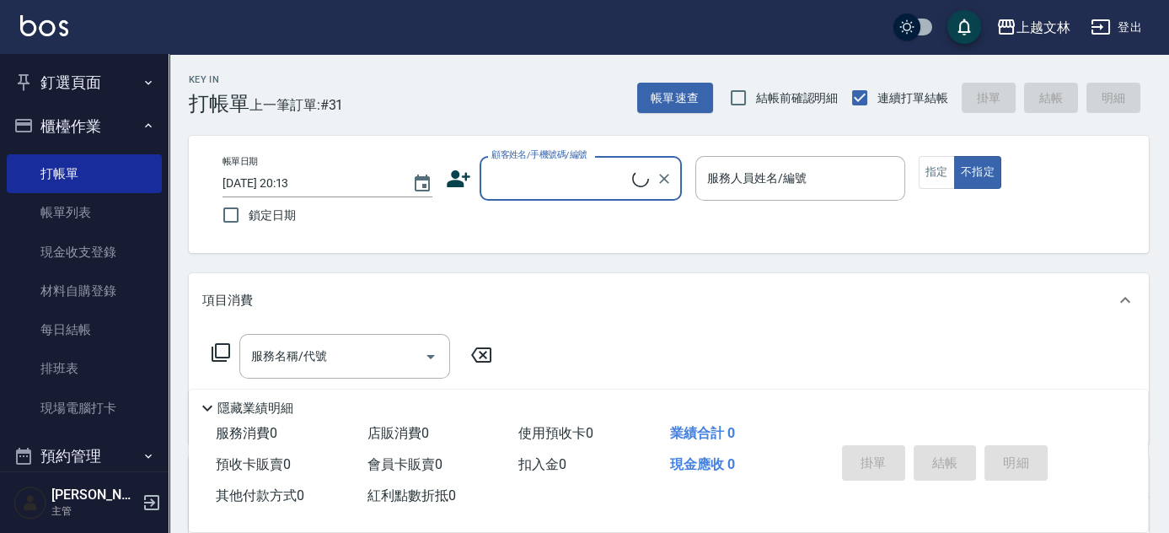
click at [500, 181] on input "顧客姓名/手機號碼/編號" at bounding box center [559, 179] width 145 height 30
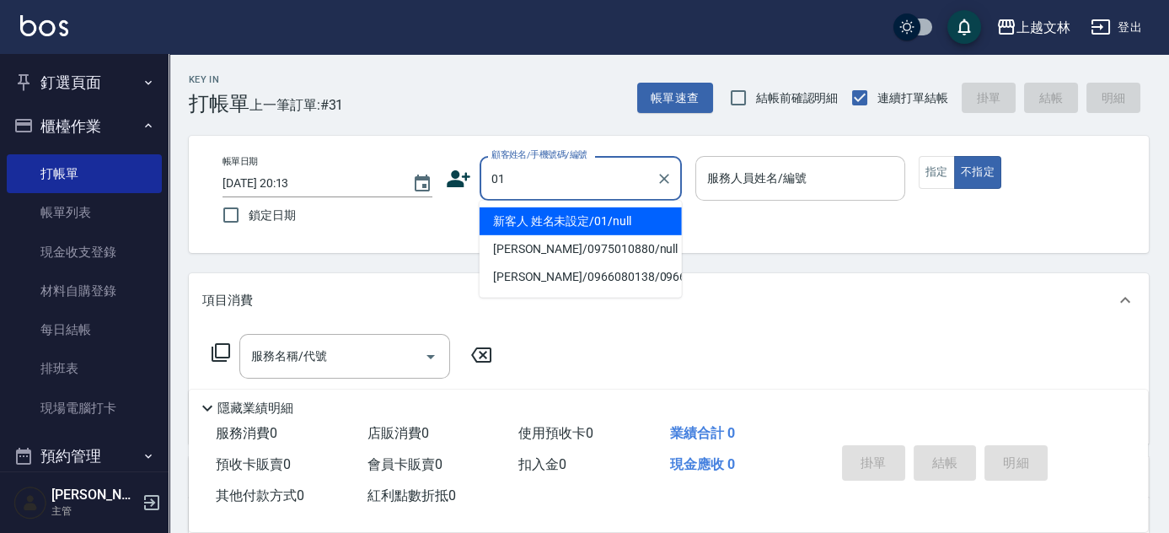
type input "新客人 姓名未設定/01/null"
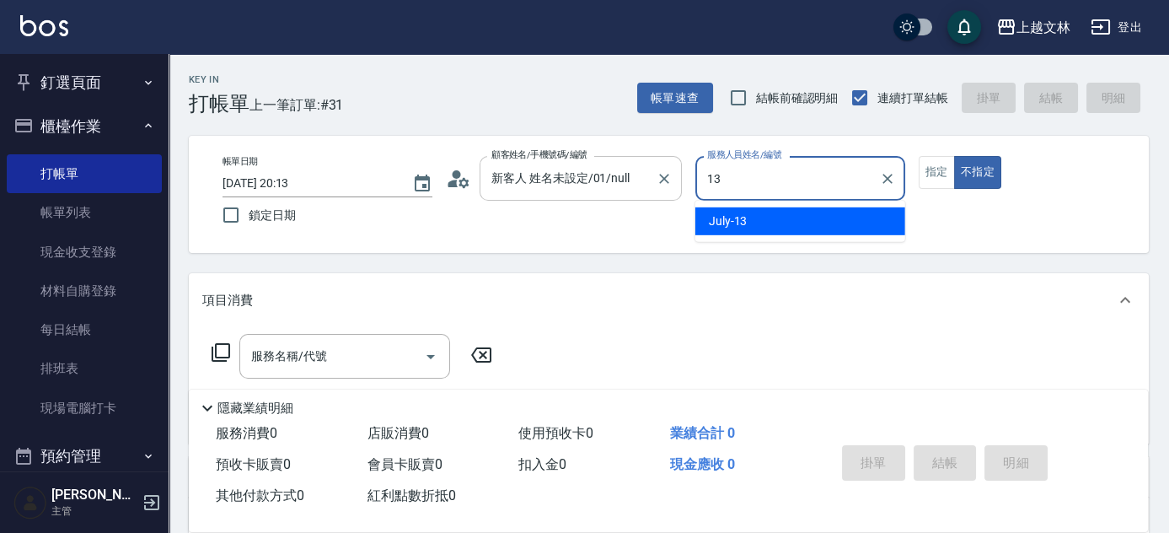
drag, startPoint x: 654, startPoint y: 190, endPoint x: 631, endPoint y: 190, distance: 22.8
click at [630, 190] on div "帳單日期 2025/09/24 20:13 鎖定日期 顧客姓名/手機號碼/編號 新客人 姓名未設定/01/null 顧客姓名/手機號碼/編號 服務人員姓名/編…" at bounding box center [669, 194] width 920 height 77
type input "FIONA-1"
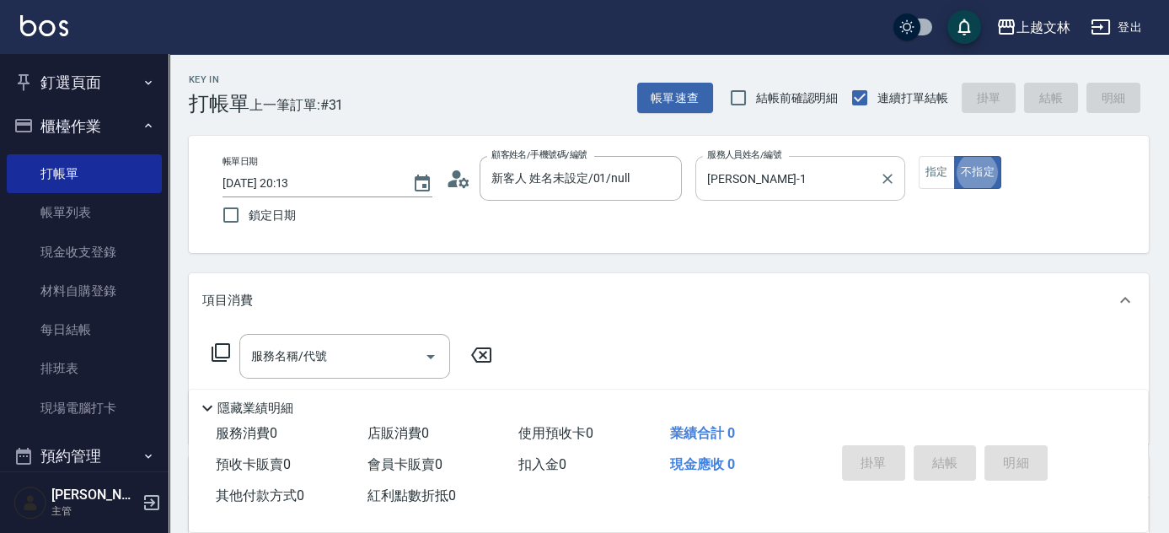
type button "false"
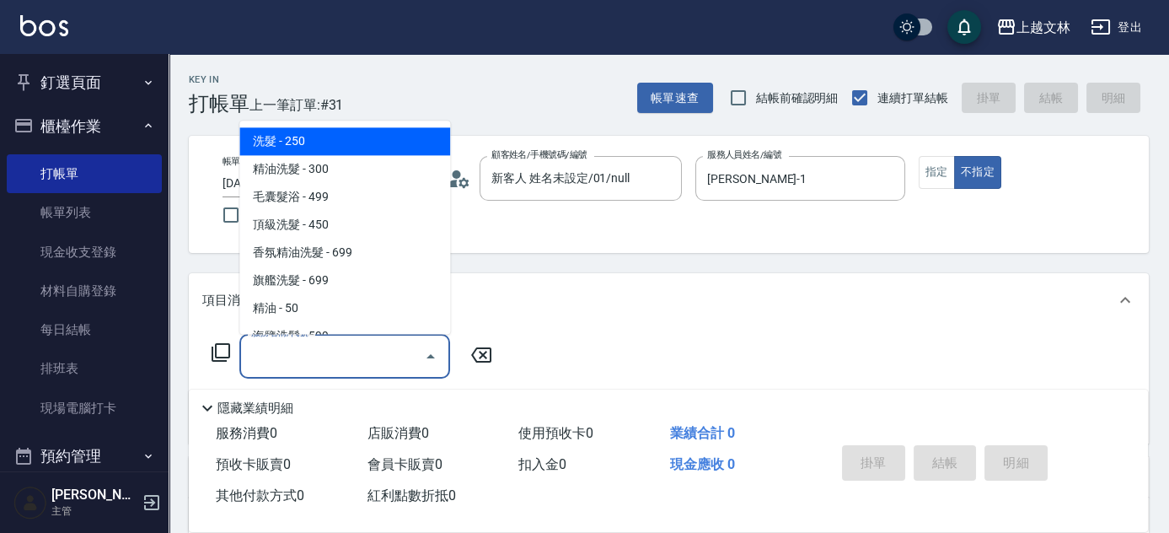
click at [319, 353] on div "服務名稱/代號 服務名稱/代號" at bounding box center [344, 356] width 211 height 45
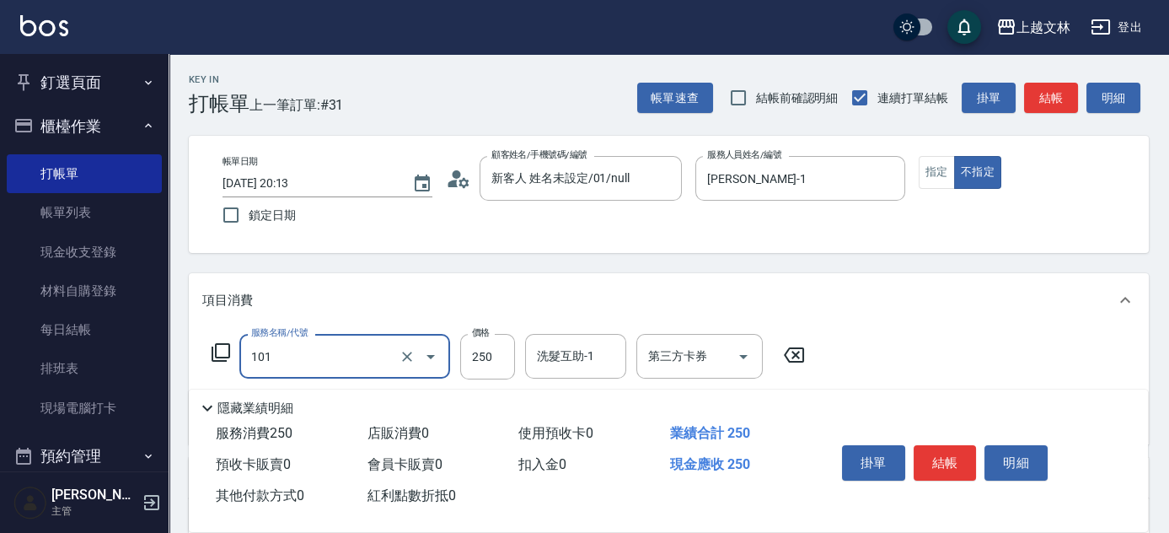
type input "洗髮(101)"
click at [574, 352] on input "洗髮互助-1" at bounding box center [576, 356] width 86 height 30
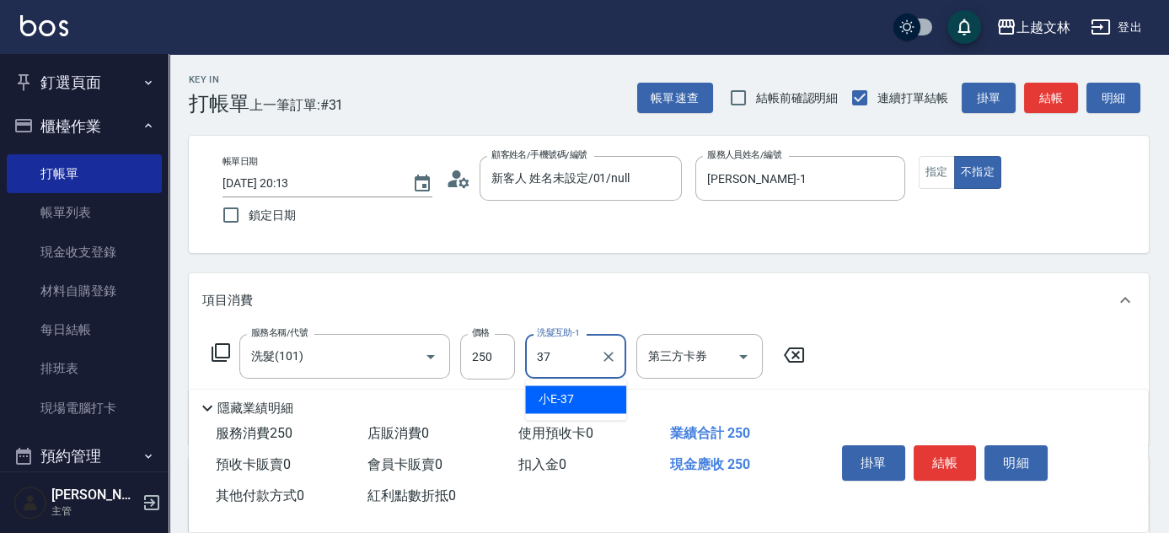
type input "小E-37"
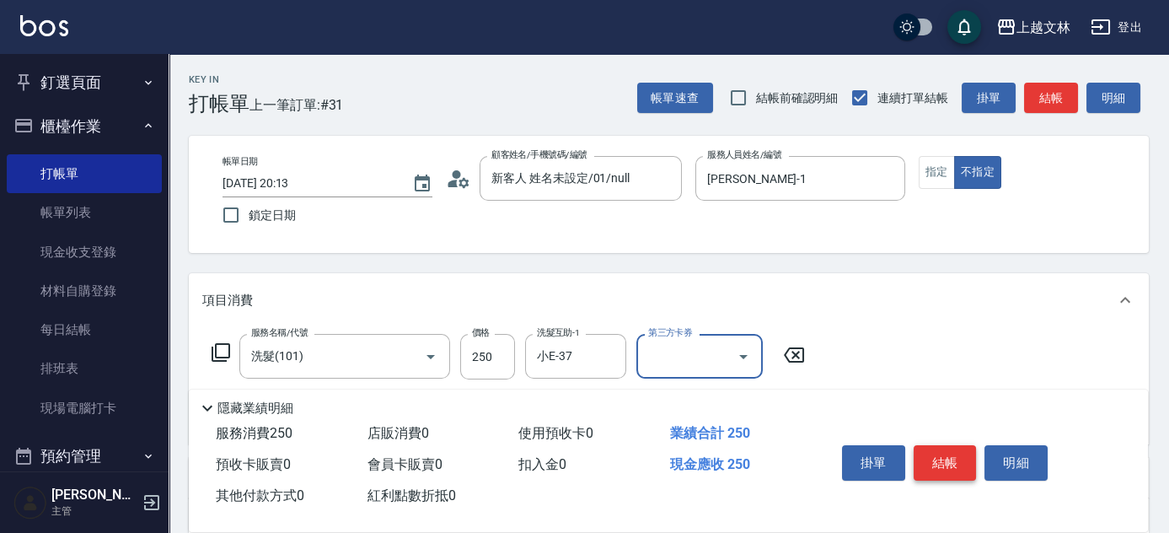
click at [937, 461] on button "結帳" at bounding box center [945, 462] width 63 height 35
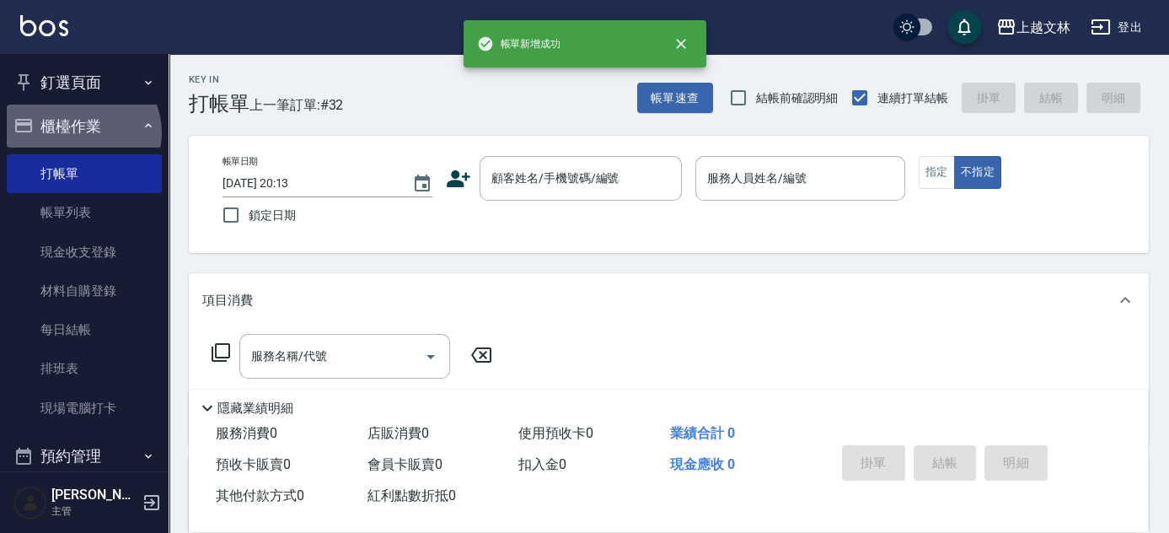
click at [81, 133] on button "櫃檯作業" at bounding box center [84, 127] width 155 height 44
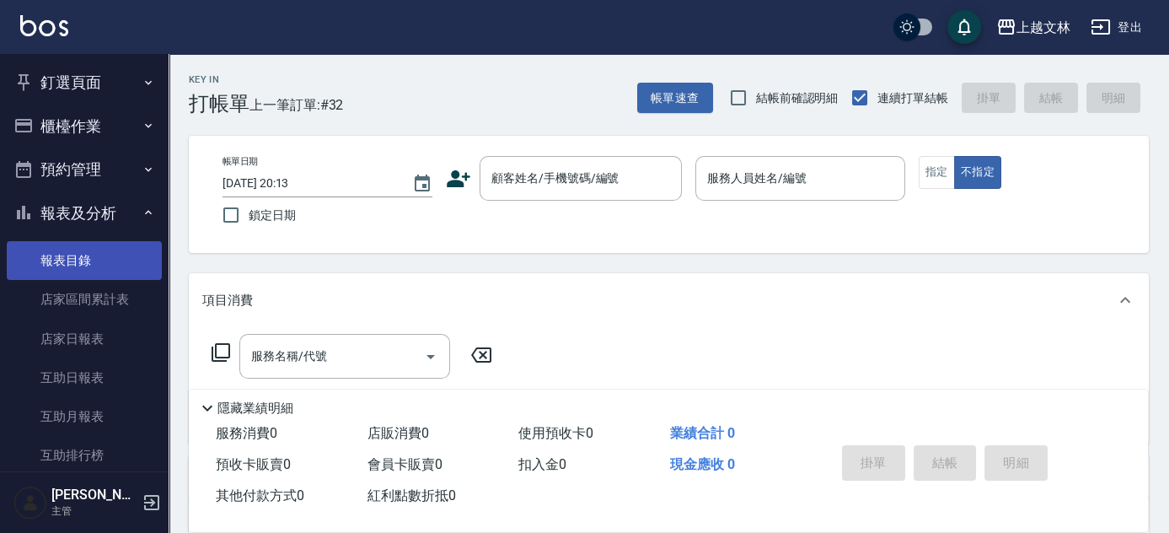
click at [100, 262] on link "報表目錄" at bounding box center [84, 260] width 155 height 39
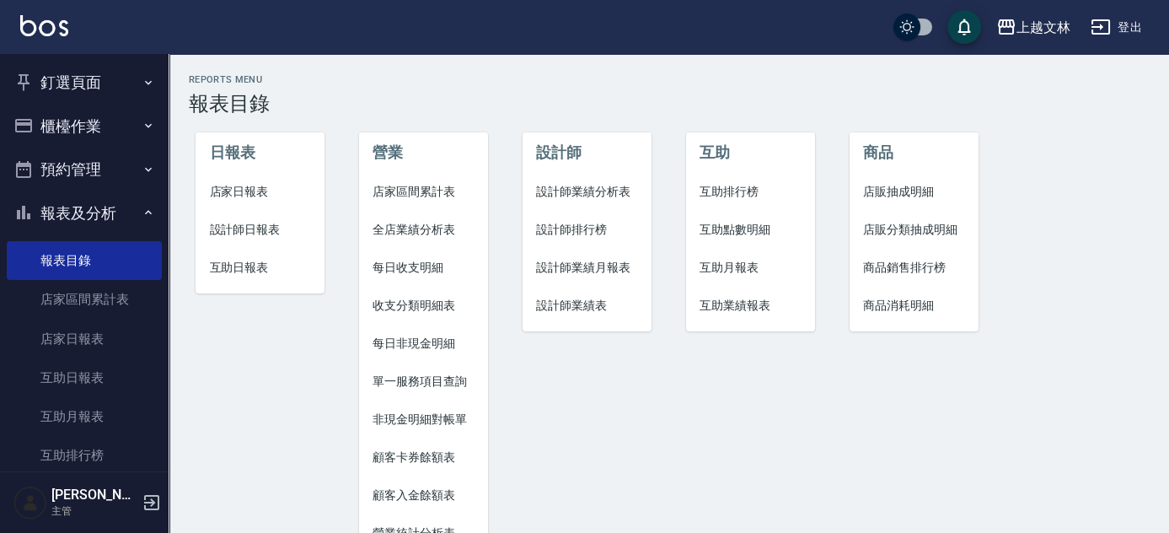
click at [213, 198] on span "店家日報表" at bounding box center [260, 192] width 102 height 18
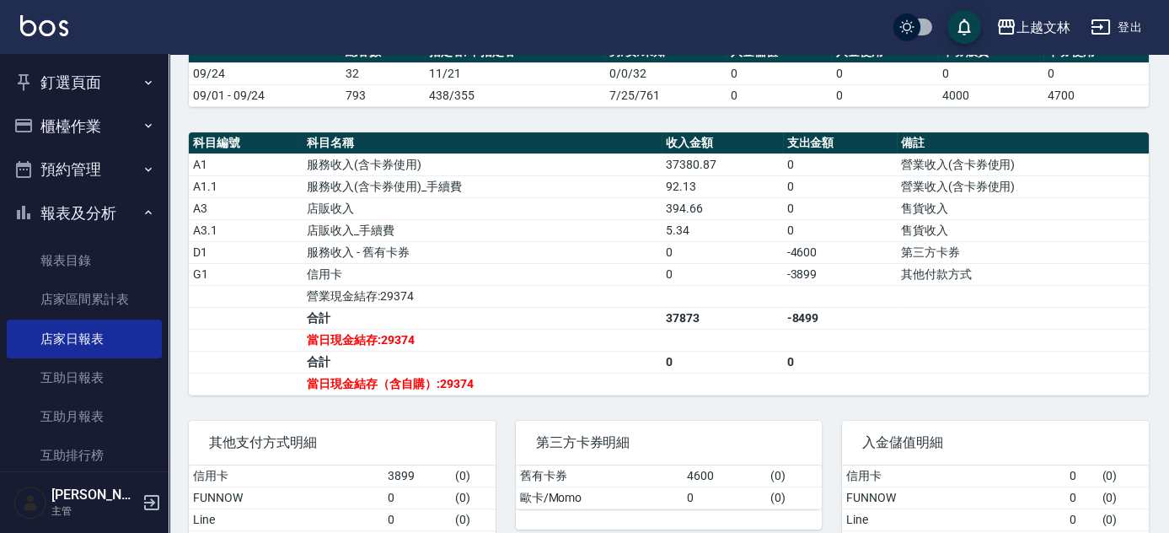
scroll to position [469, 0]
